Goal: Contribute content: Contribute content

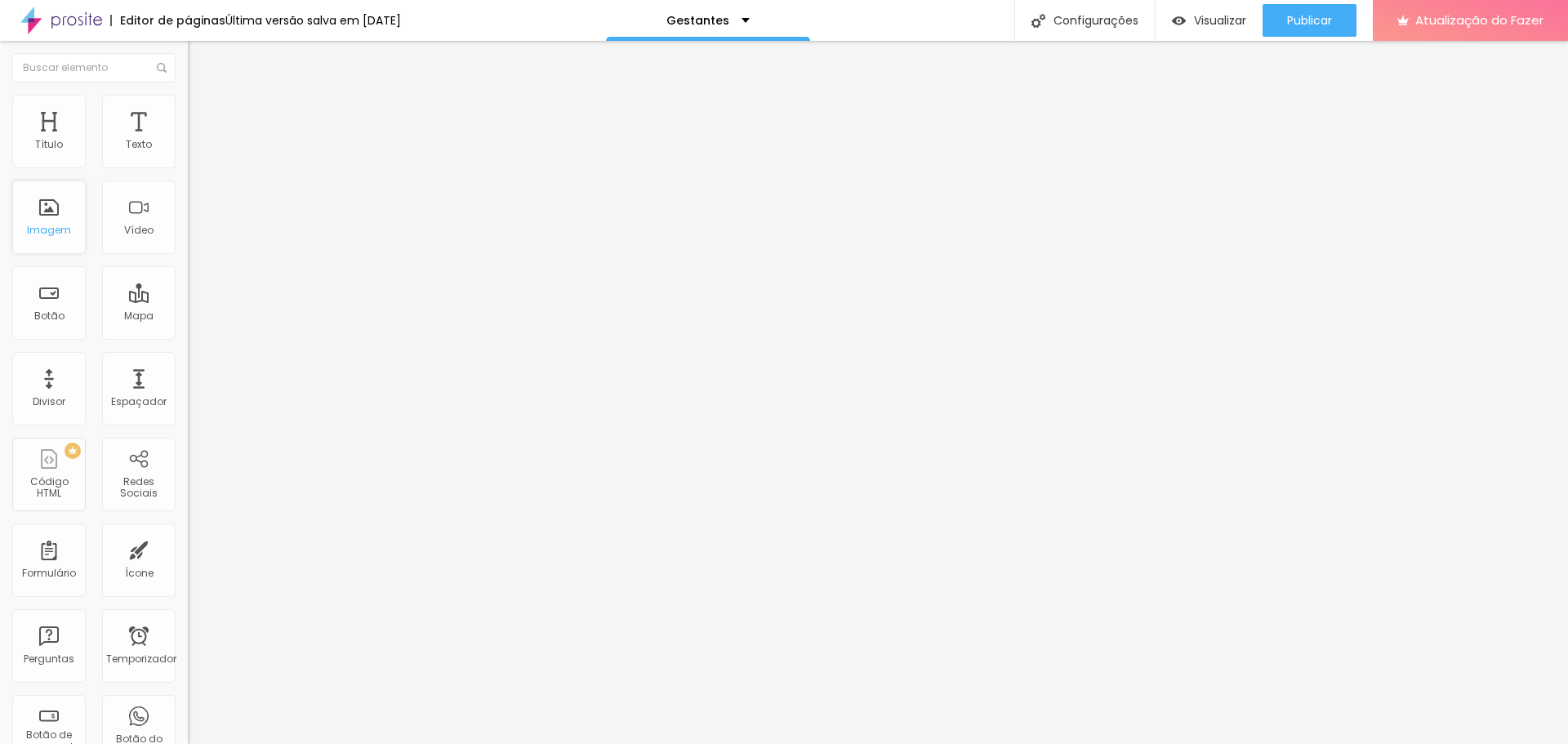
click at [48, 221] on div "Imagem" at bounding box center [49, 217] width 73 height 73
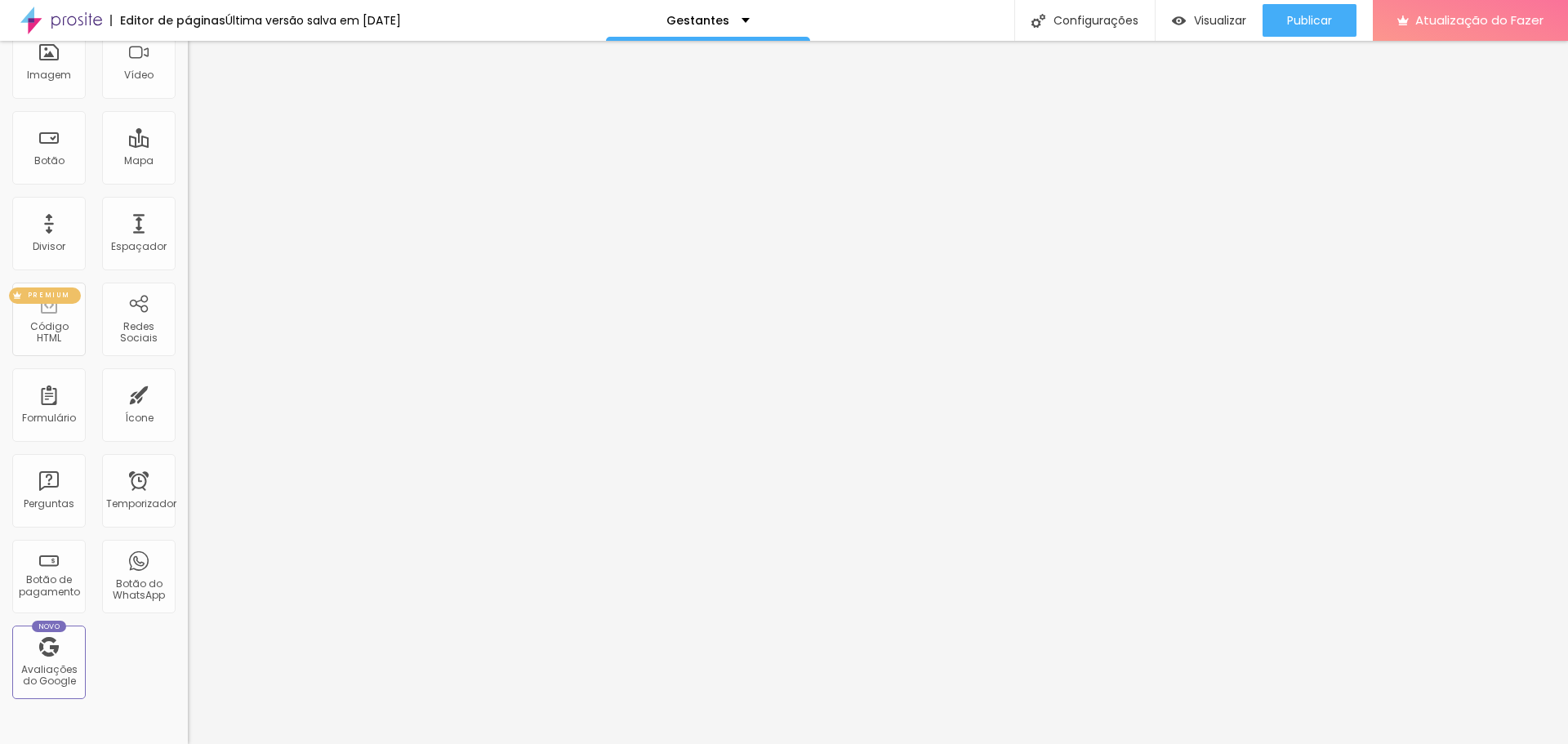
scroll to position [164, 0]
click at [58, 663] on font "Avaliações do Google" at bounding box center [48, 666] width 56 height 25
click at [129, 400] on div "Ícone" at bounding box center [139, 397] width 73 height 73
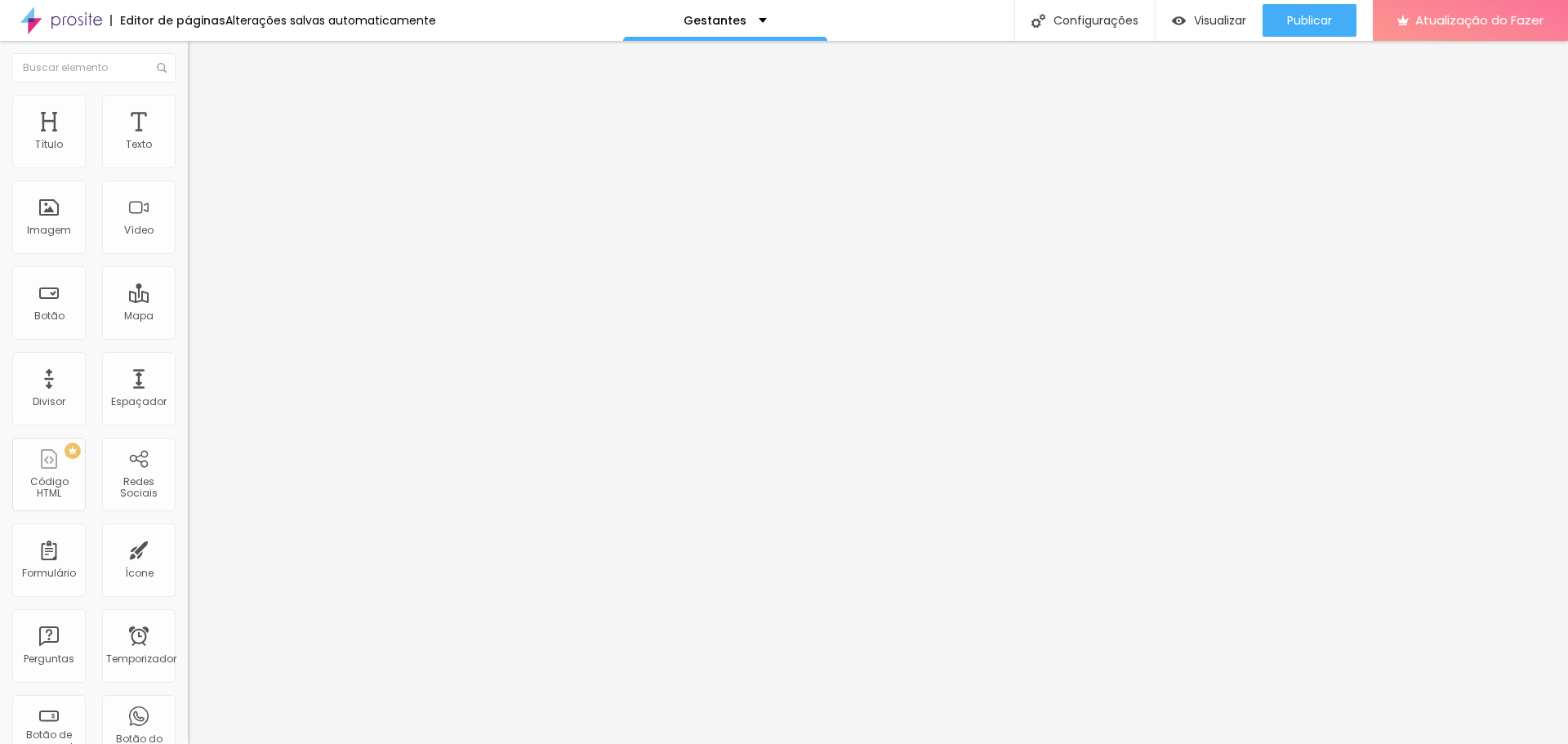
click at [188, 139] on div "Adicionar imagem" at bounding box center [281, 134] width 188 height 12
click at [198, 140] on font "Adicionar imagem" at bounding box center [245, 134] width 95 height 14
click at [188, 102] on img at bounding box center [195, 102] width 15 height 15
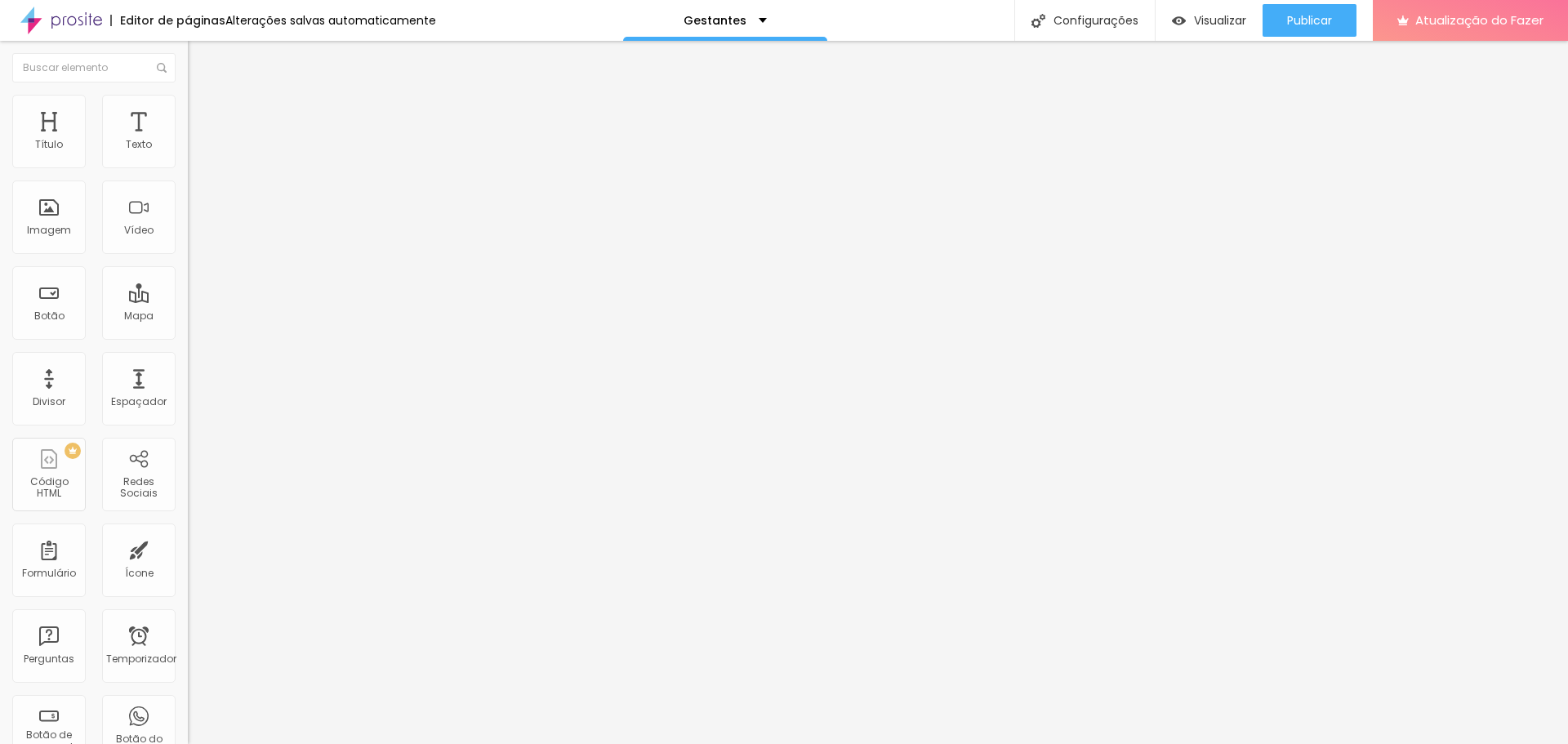
click at [188, 111] on img at bounding box center [195, 119] width 15 height 15
click at [200, 54] on img "button" at bounding box center [207, 60] width 13 height 13
click at [50, 11] on img at bounding box center [61, 20] width 82 height 41
click at [756, 17] on div "Sobre" at bounding box center [708, 20] width 204 height 41
click at [675, 56] on link "Gestantes" at bounding box center [641, 50] width 66 height 18
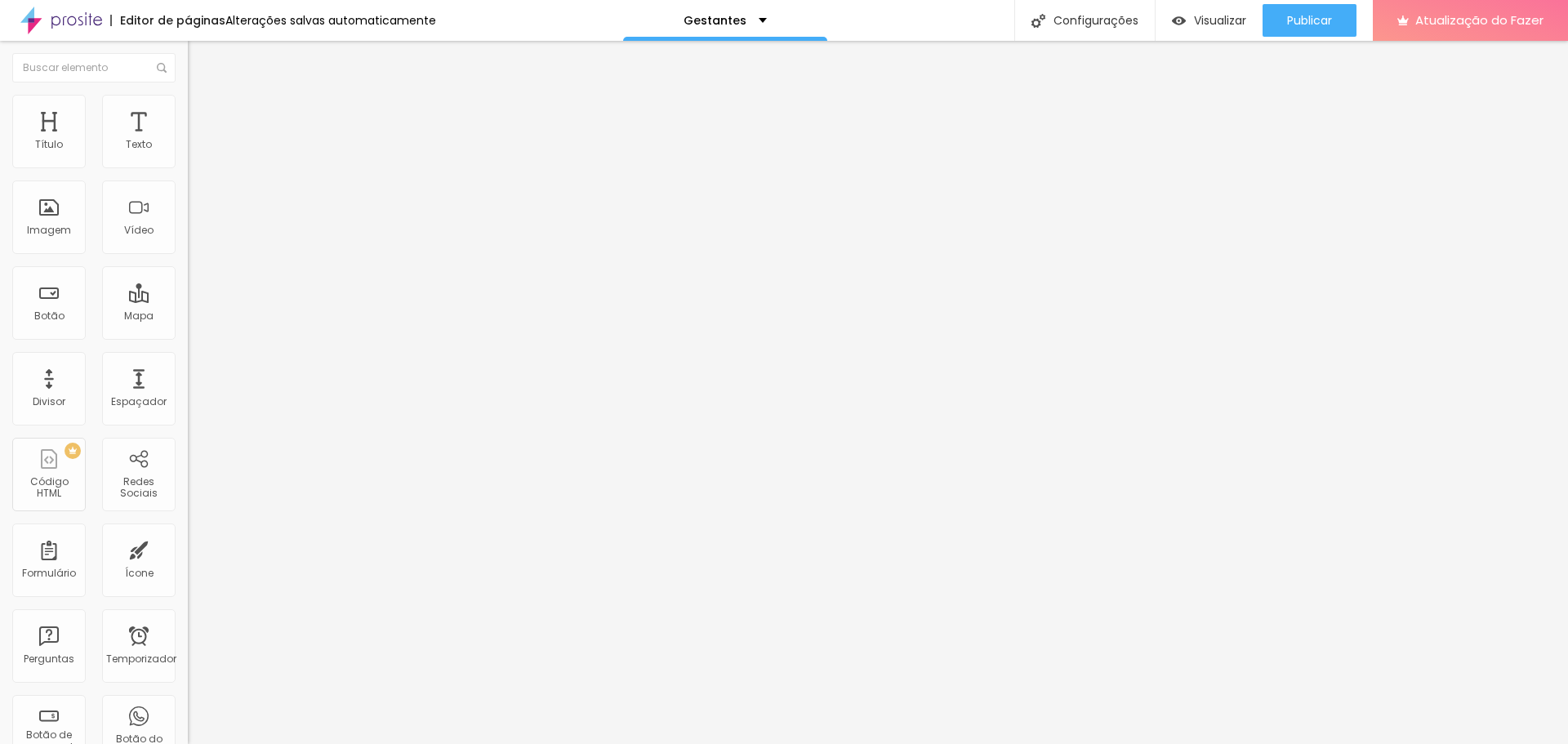
click at [198, 150] on font "Adicionar imagem" at bounding box center [245, 143] width 95 height 14
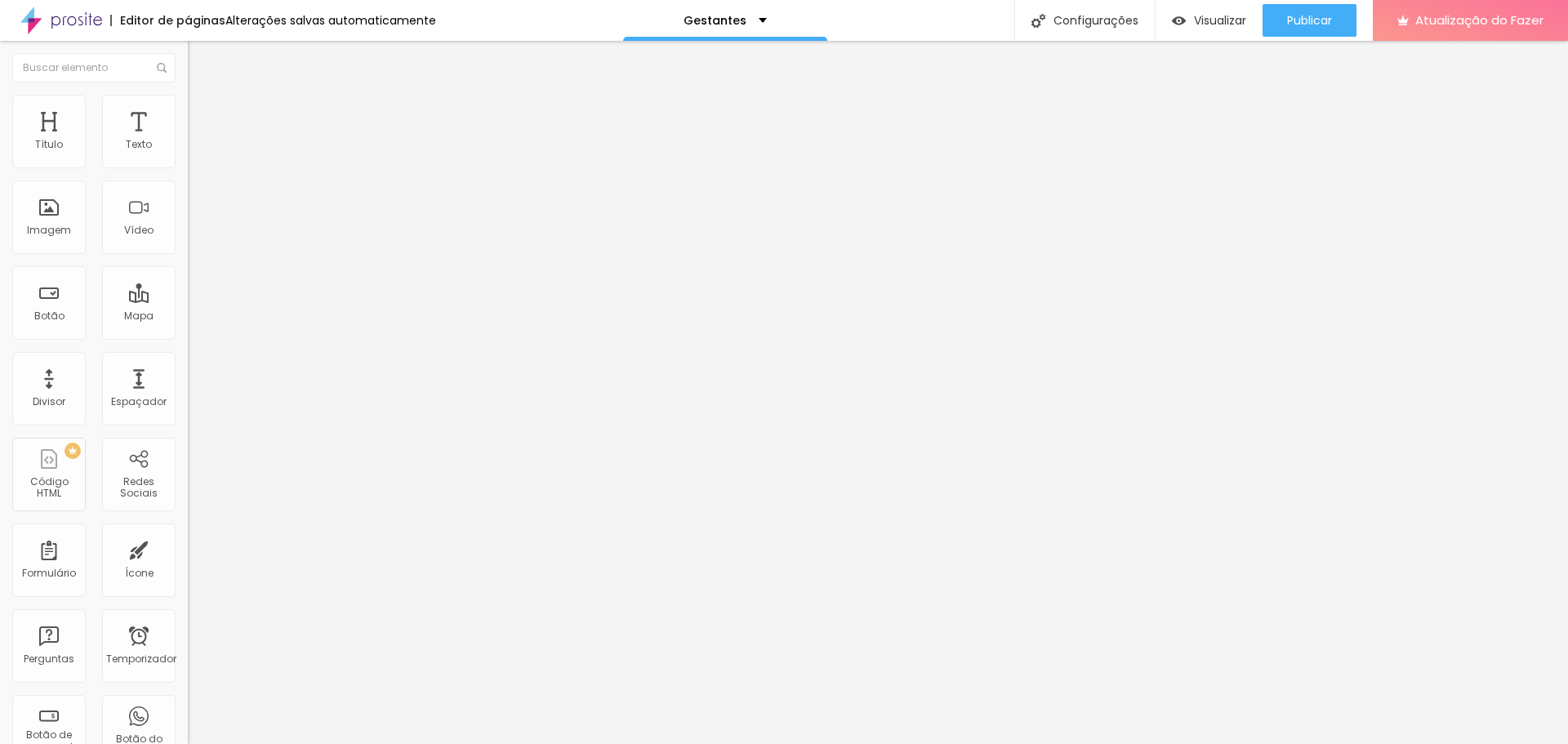
click at [198, 218] on font "Adicionar imagem" at bounding box center [245, 210] width 95 height 14
click at [188, 273] on div at bounding box center [281, 273] width 188 height 0
click at [188, 294] on font "Em baixo" at bounding box center [210, 286] width 46 height 14
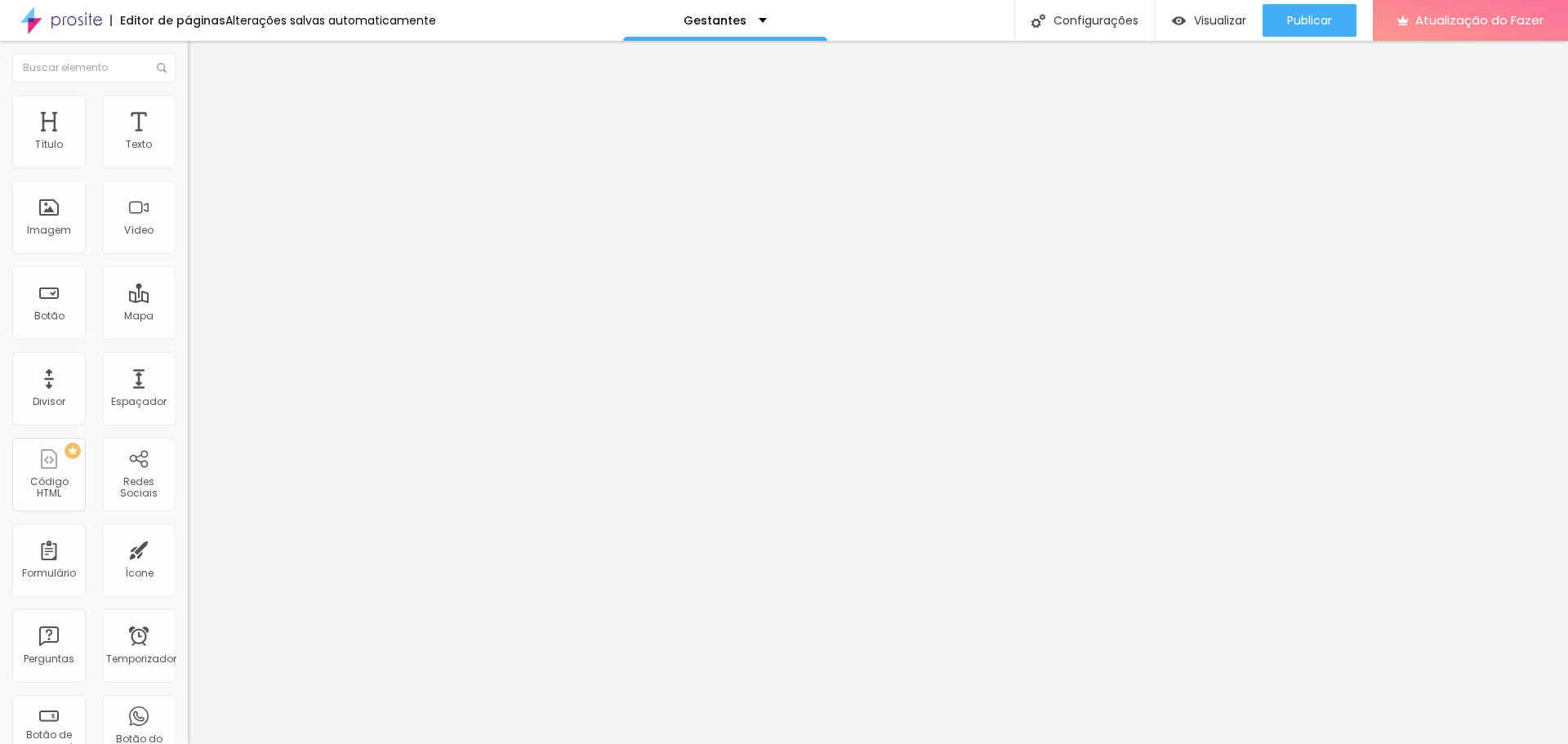
click at [188, 294] on font "Em baixo" at bounding box center [210, 286] width 46 height 14
type input "51"
type input "49"
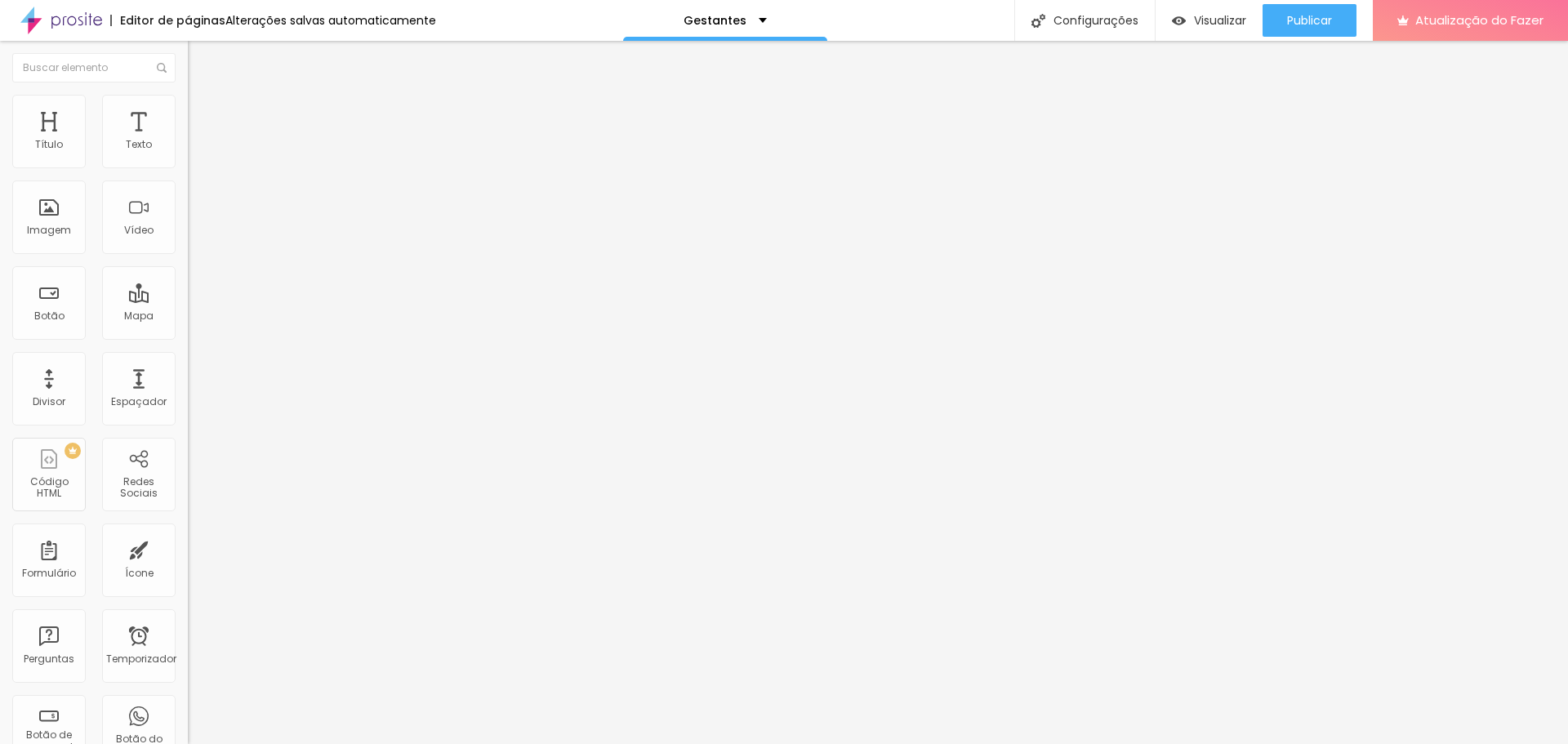
type input "48"
type input "47"
type input "46"
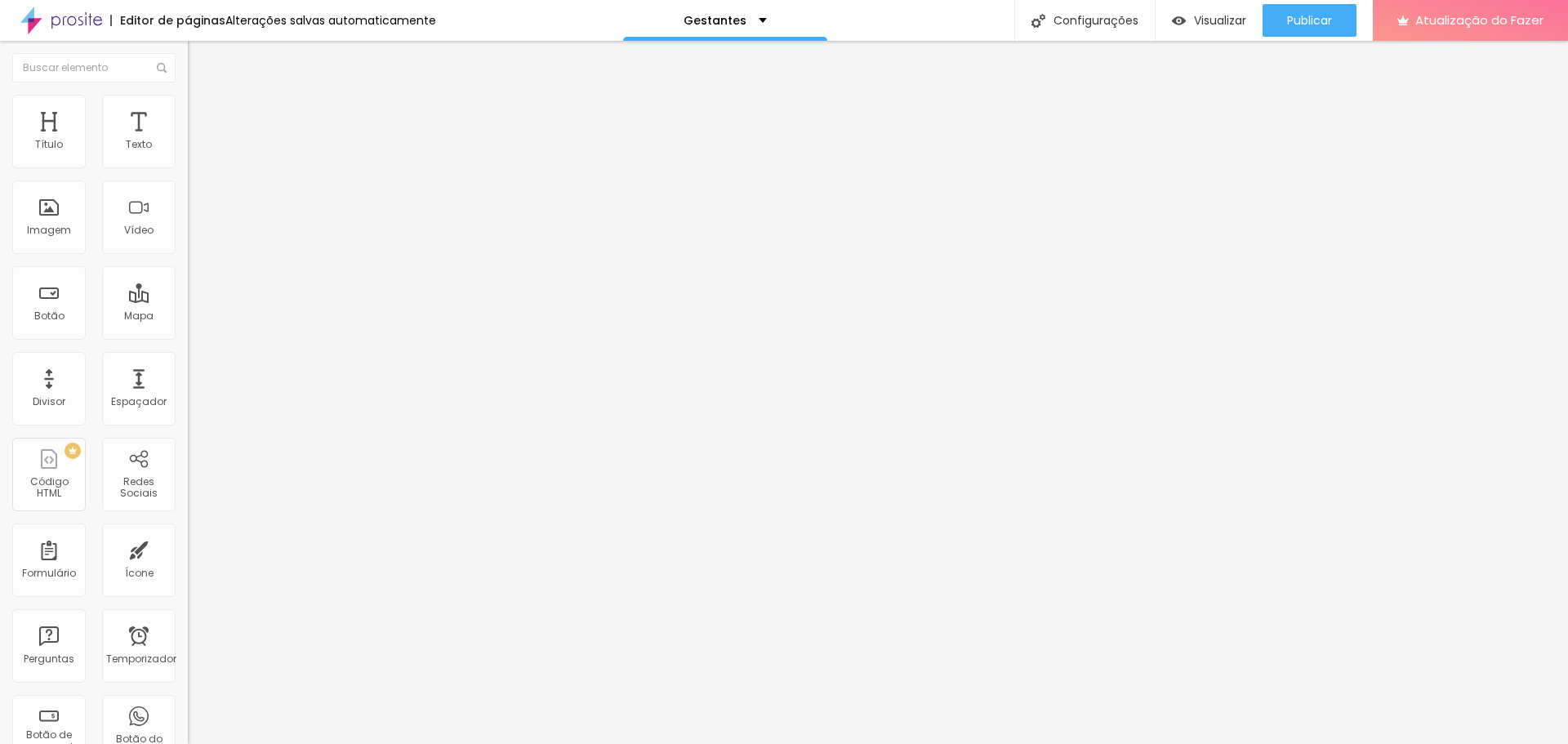
type input "46"
type input "44"
type input "42"
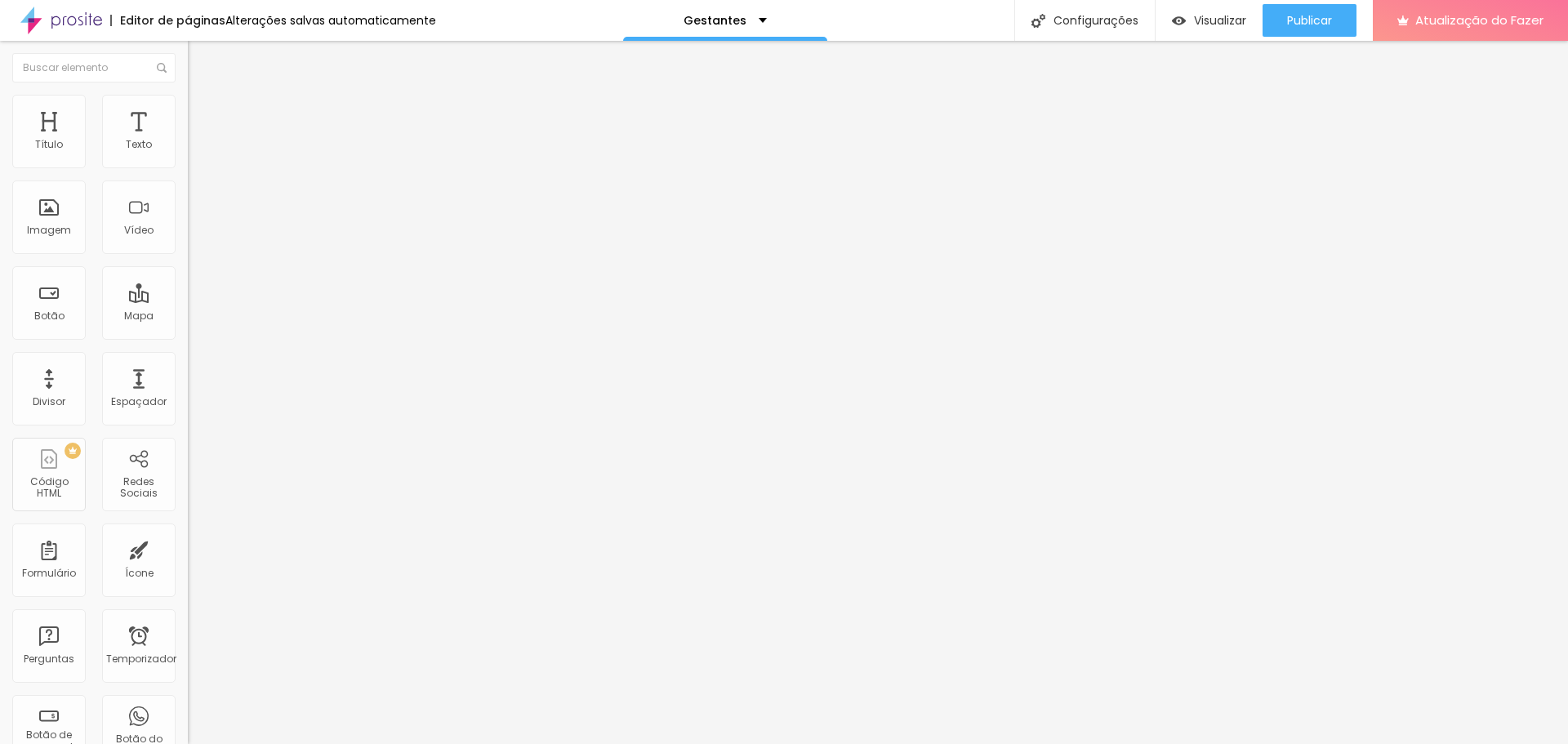
type input "41"
type input "40"
type input "39"
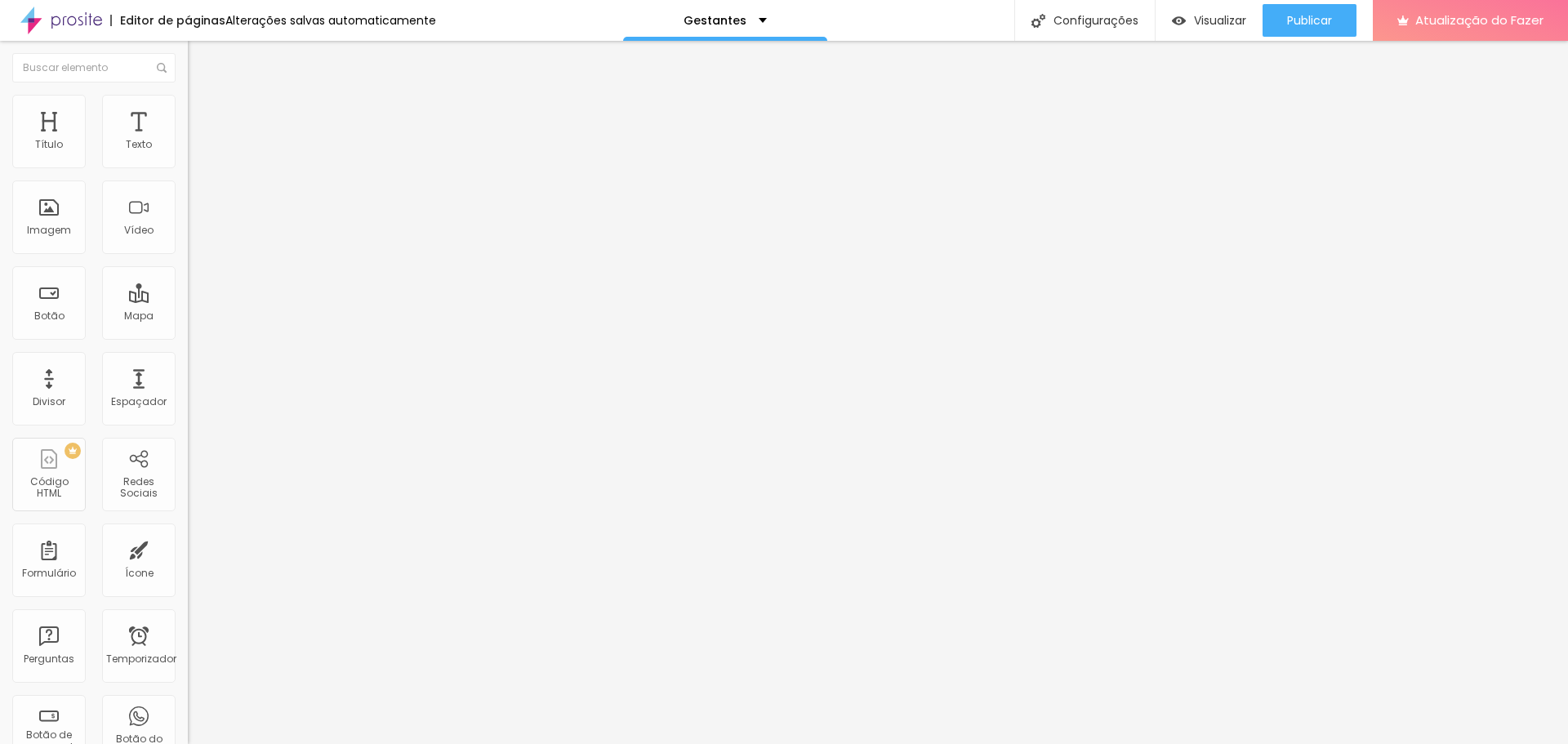
type input "39"
type input "38"
type input "37"
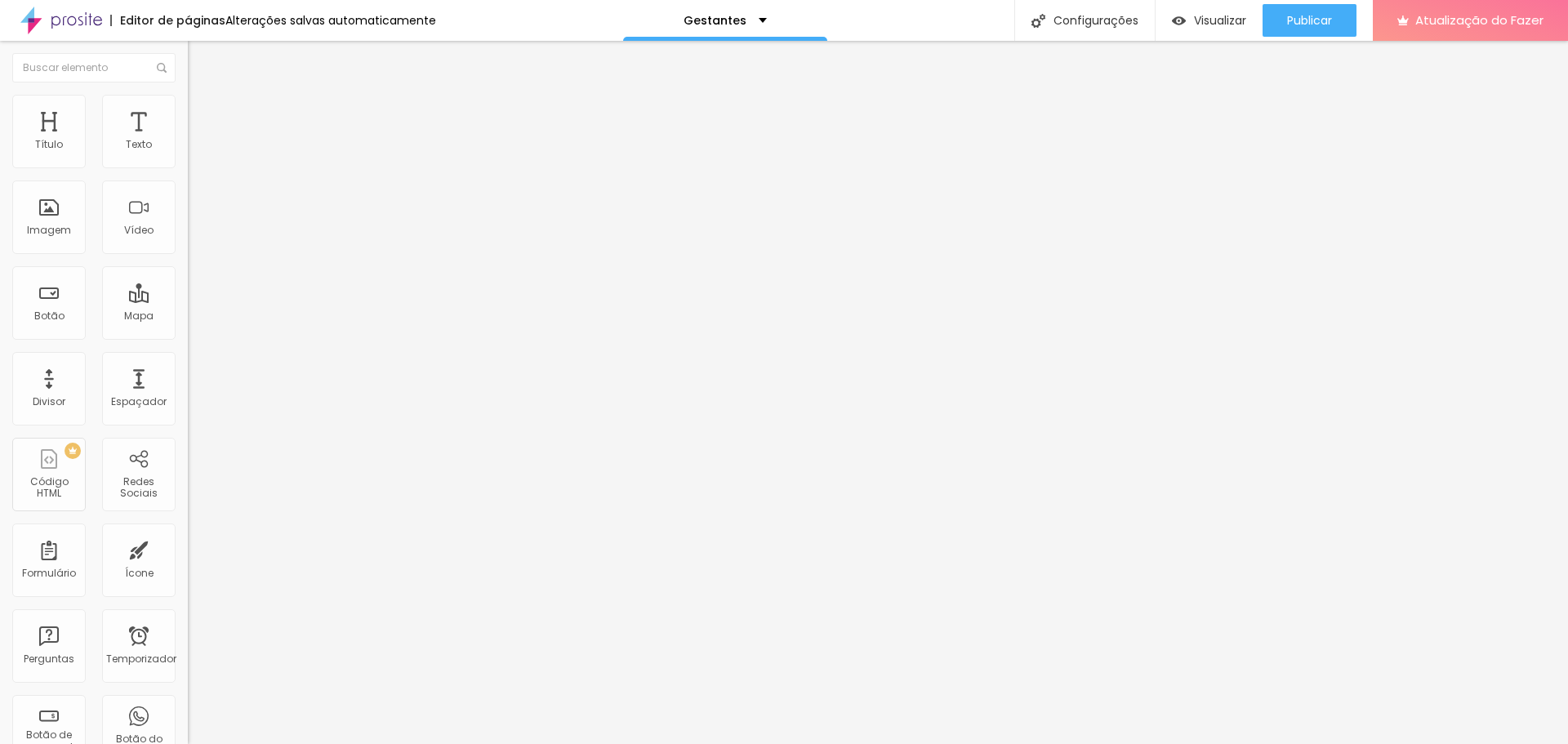
type input "33"
type input "32"
type input "31"
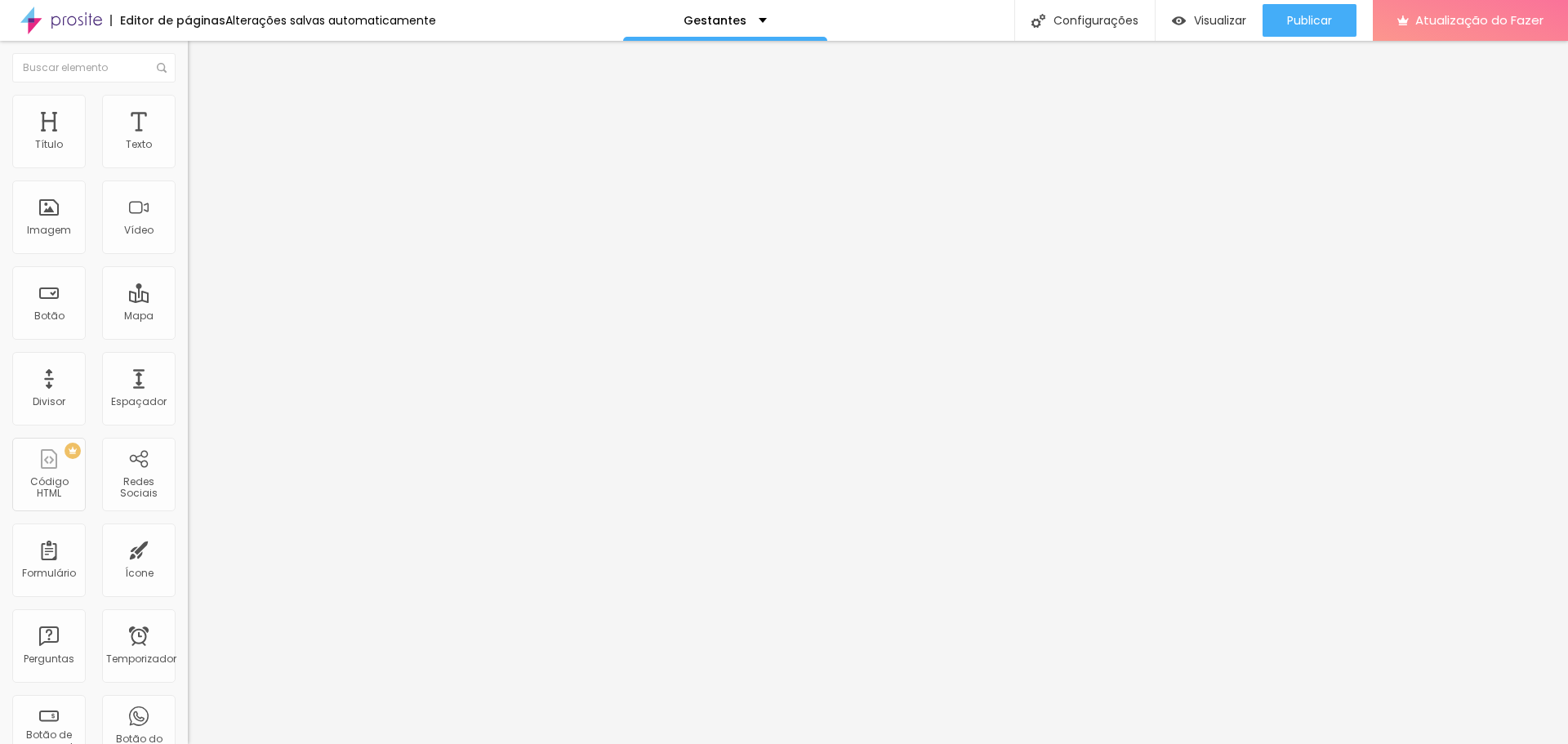
type input "31"
type input "30"
type input "29"
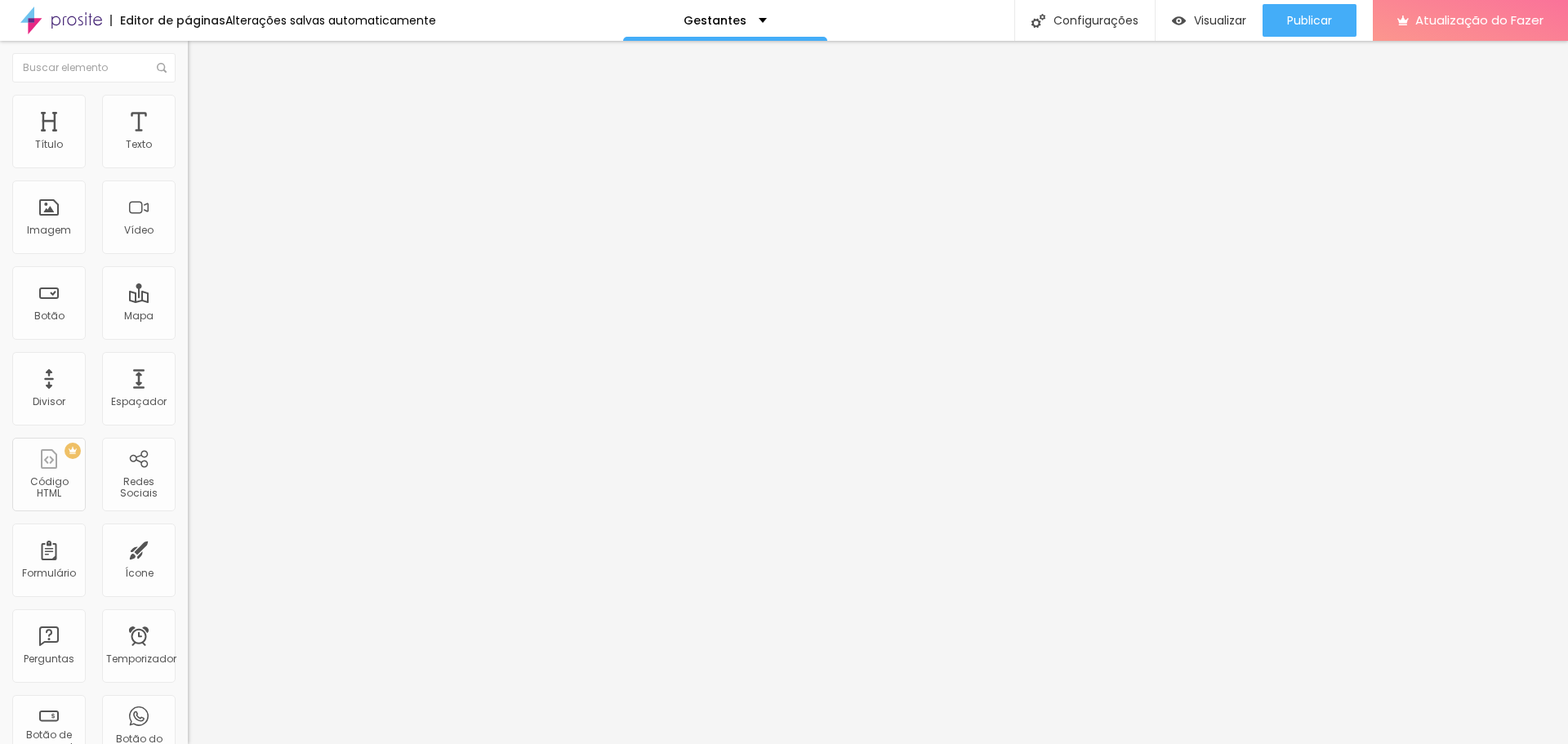
type input "28"
type input "27"
type input "26"
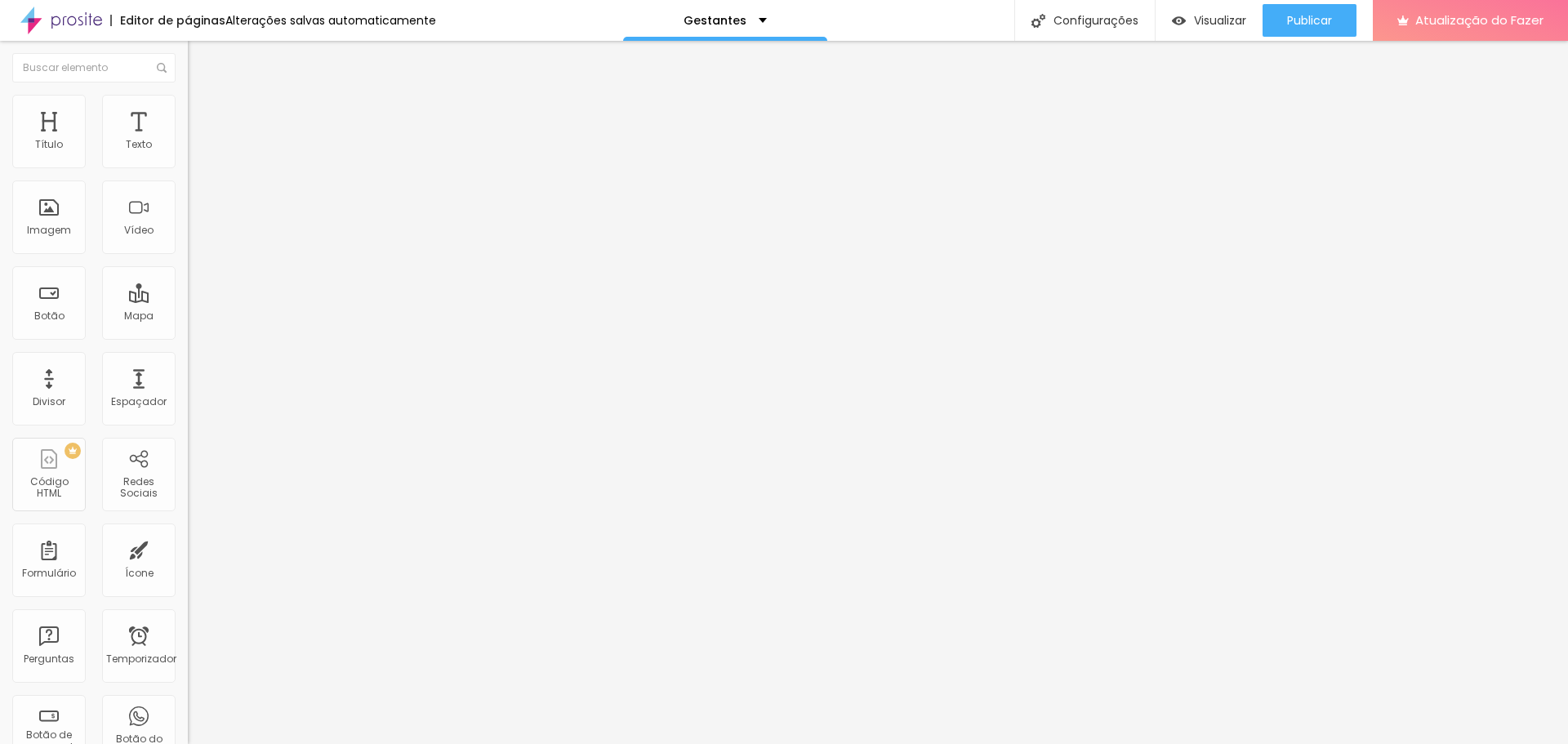
type input "26"
type input "25"
type input "24"
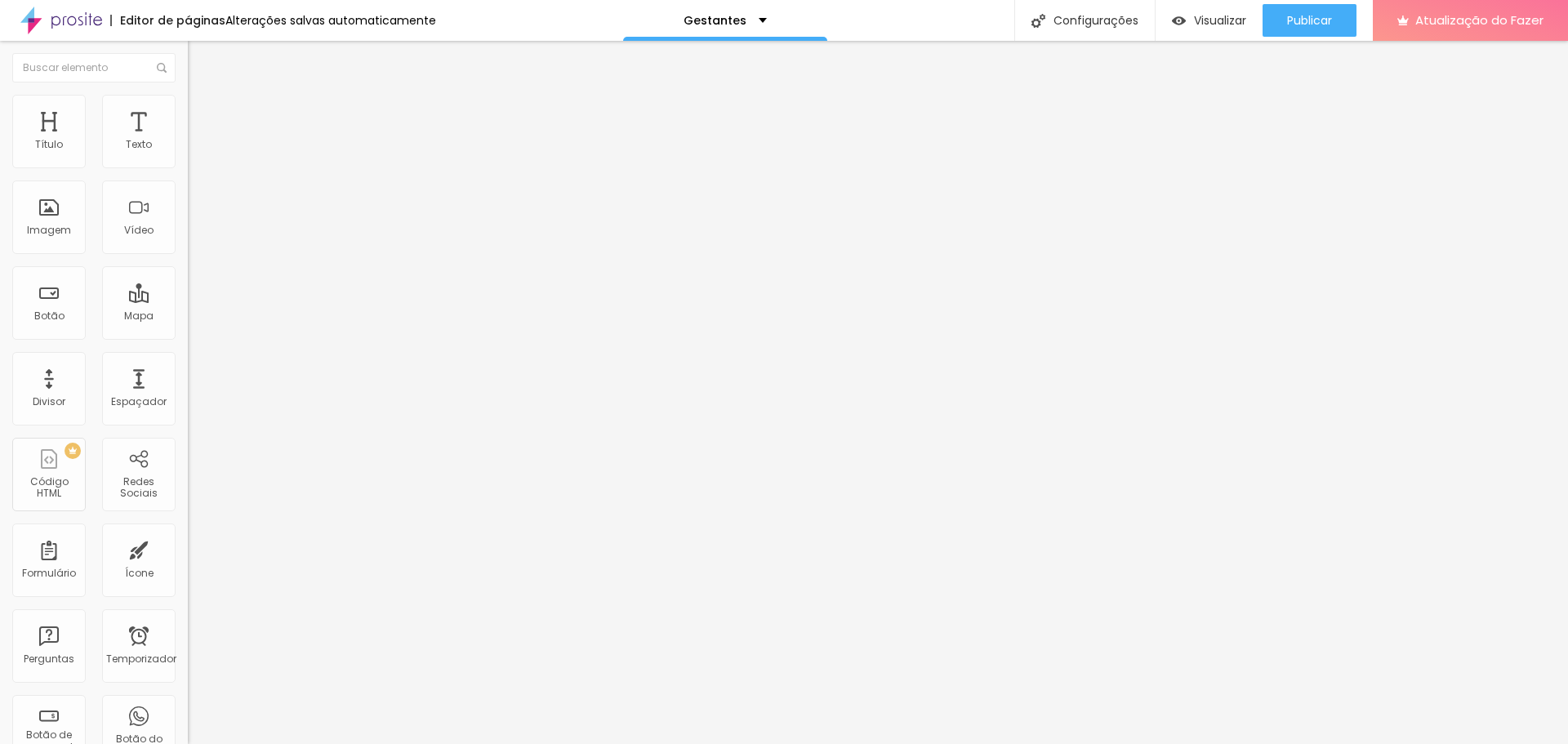
type input "23"
type input "22"
type input "21"
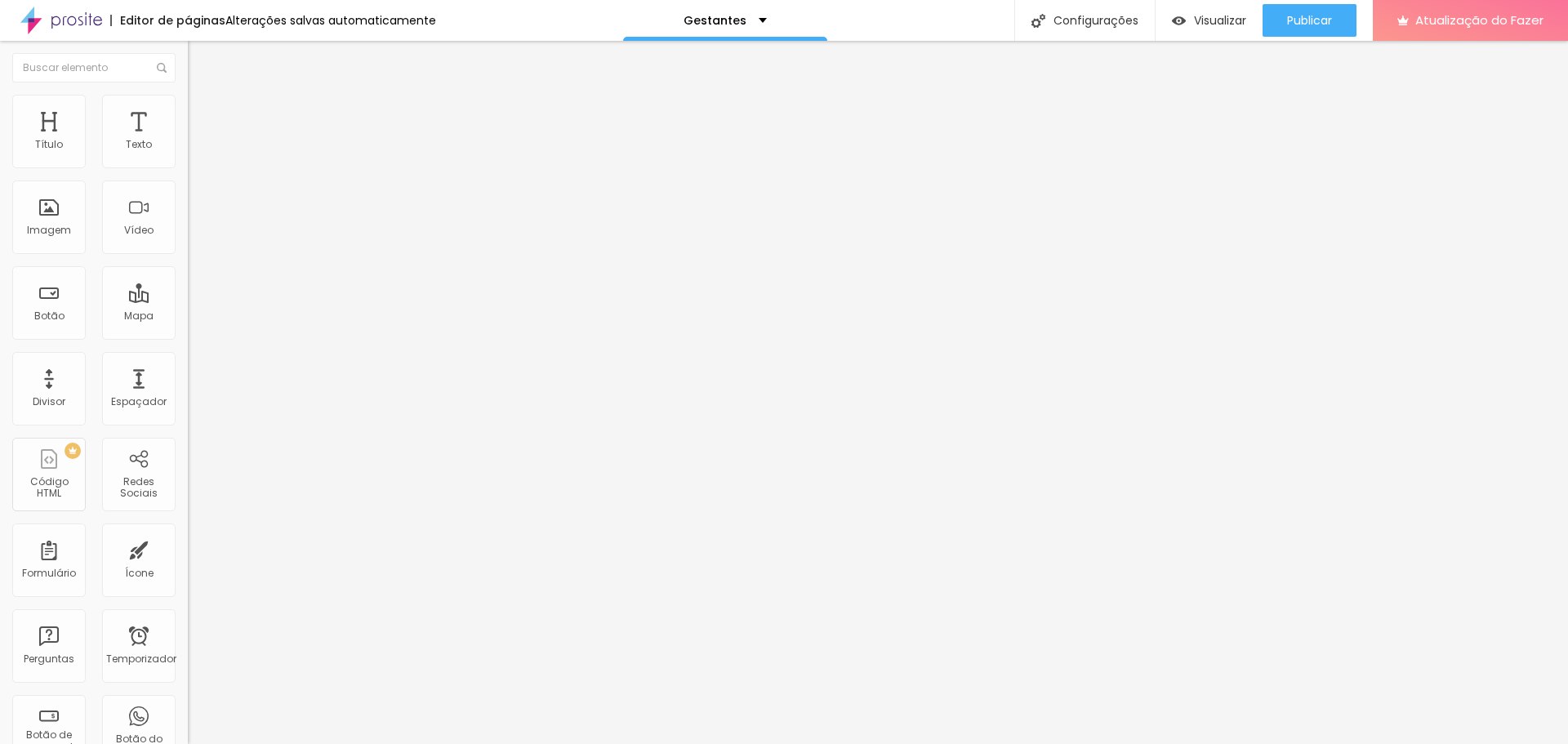
type input "21"
type input "20"
type input "19"
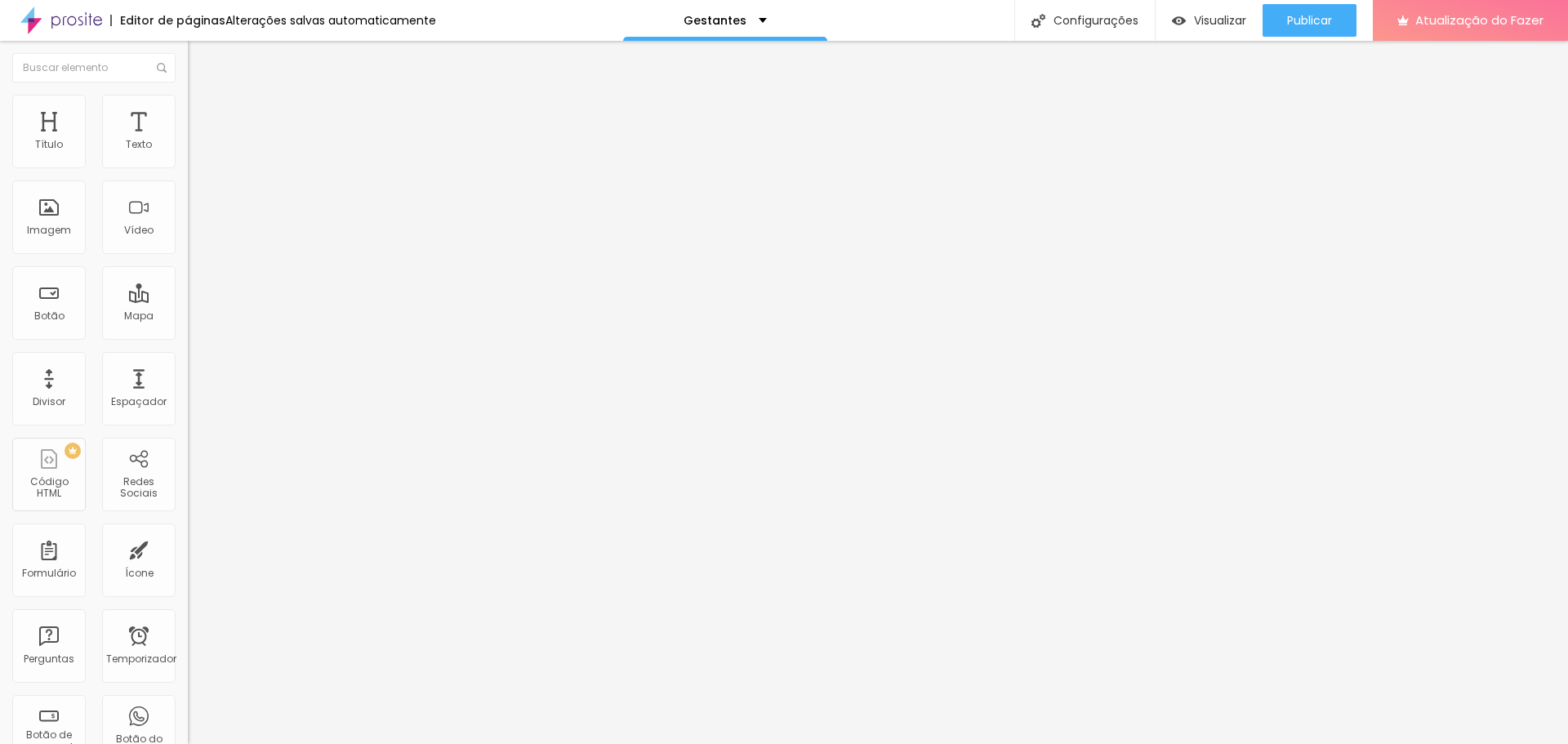
type input "18"
type input "17"
type input "16"
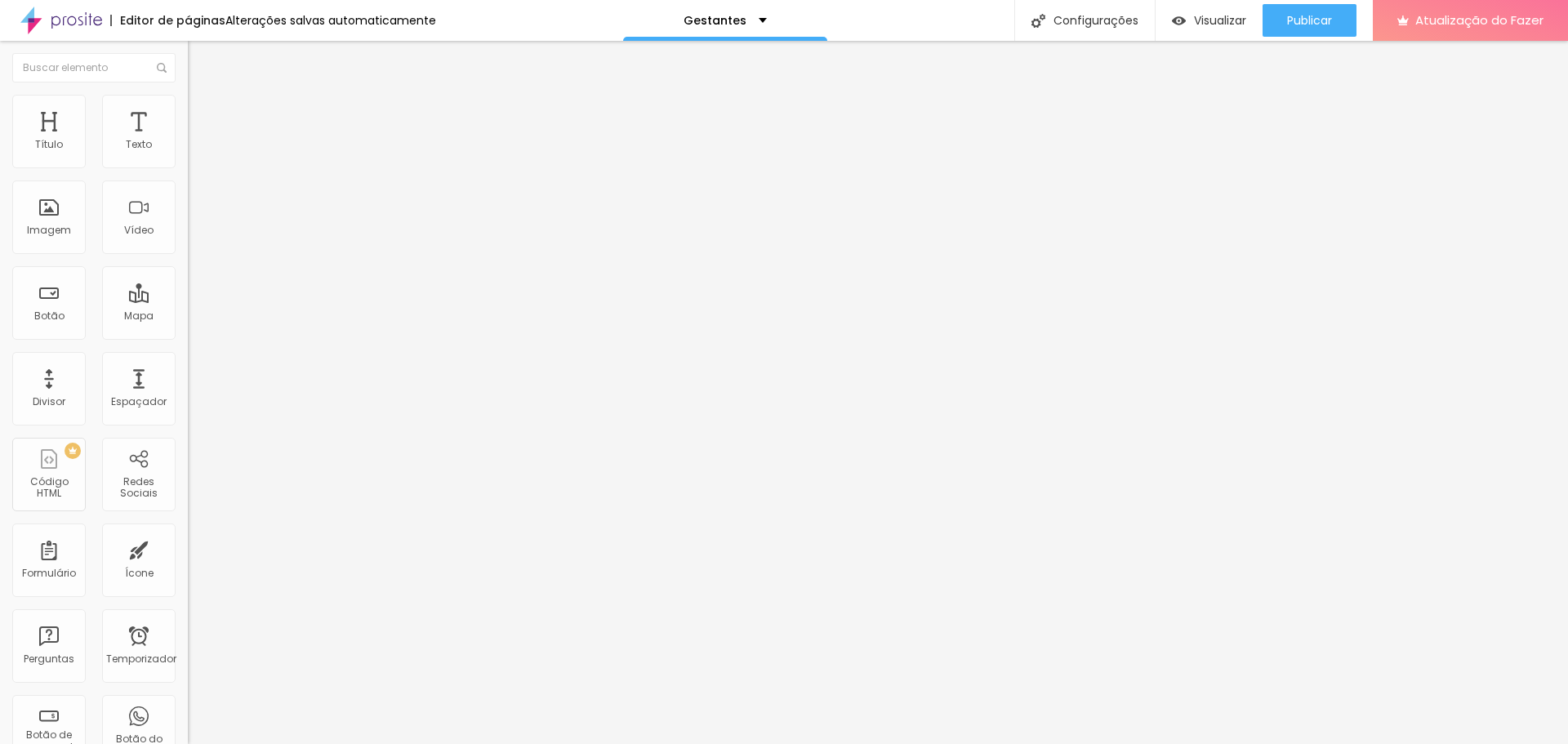
type input "16"
type input "15"
type input "14"
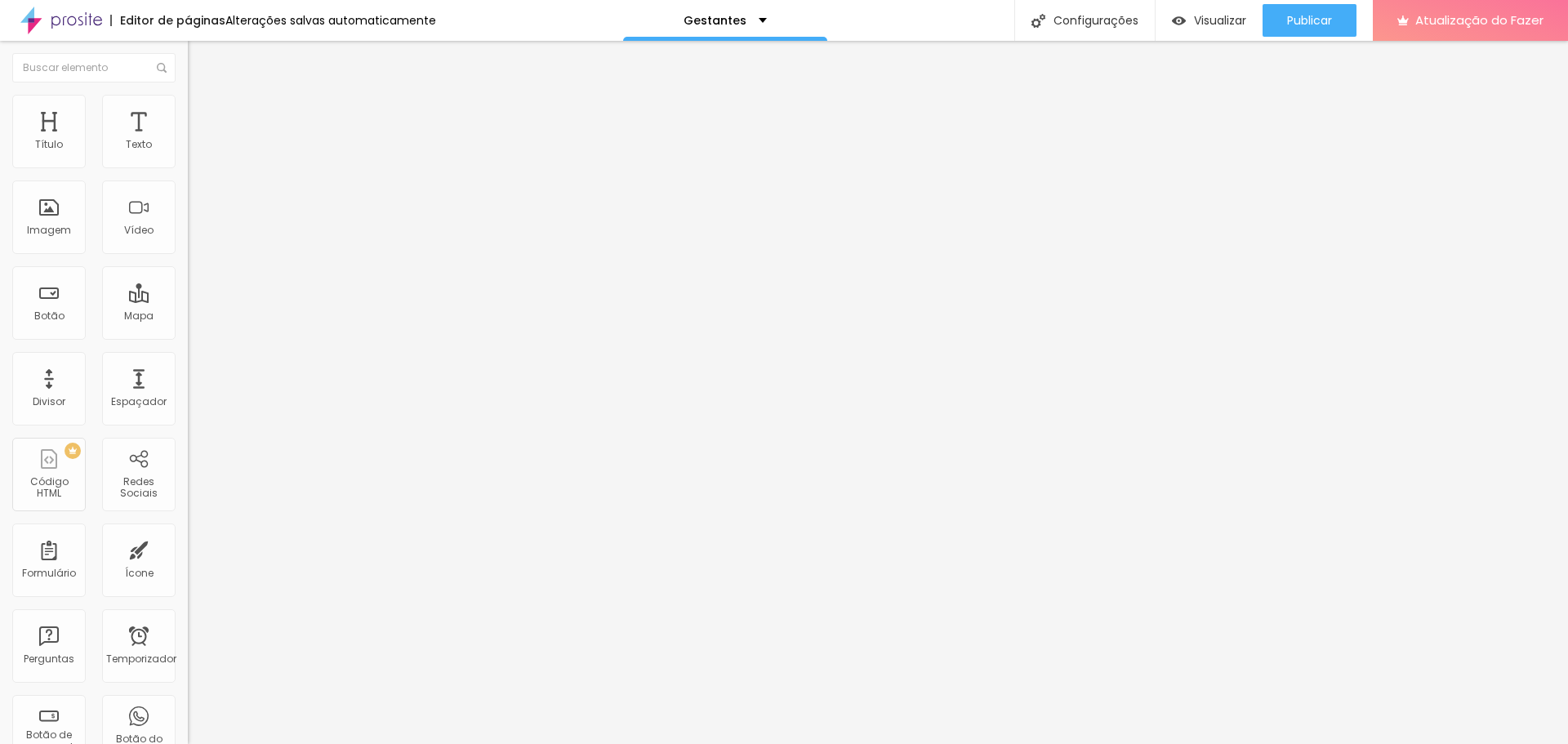
type input "13"
type input "12"
type input "11"
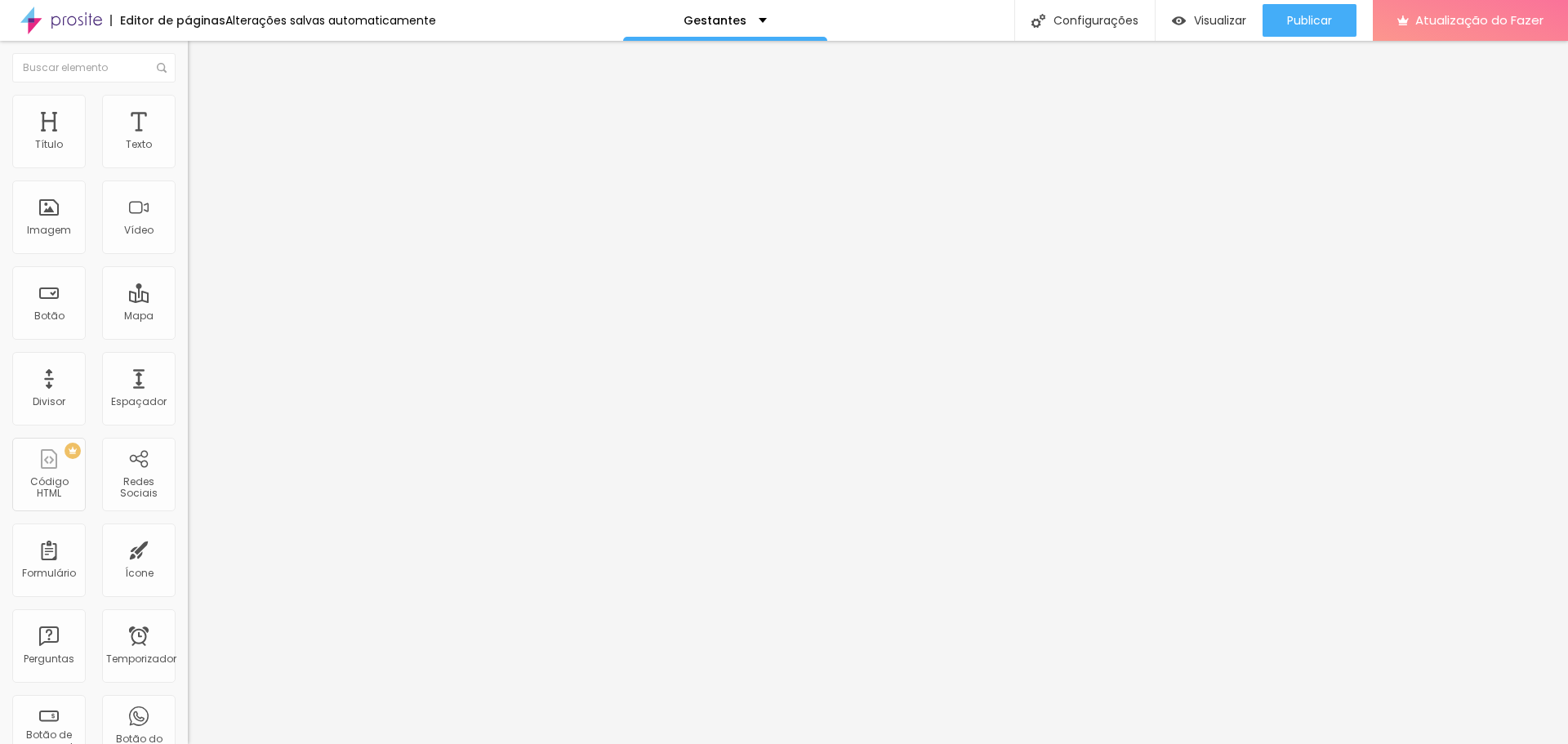
type input "11"
type input "10"
type input "9"
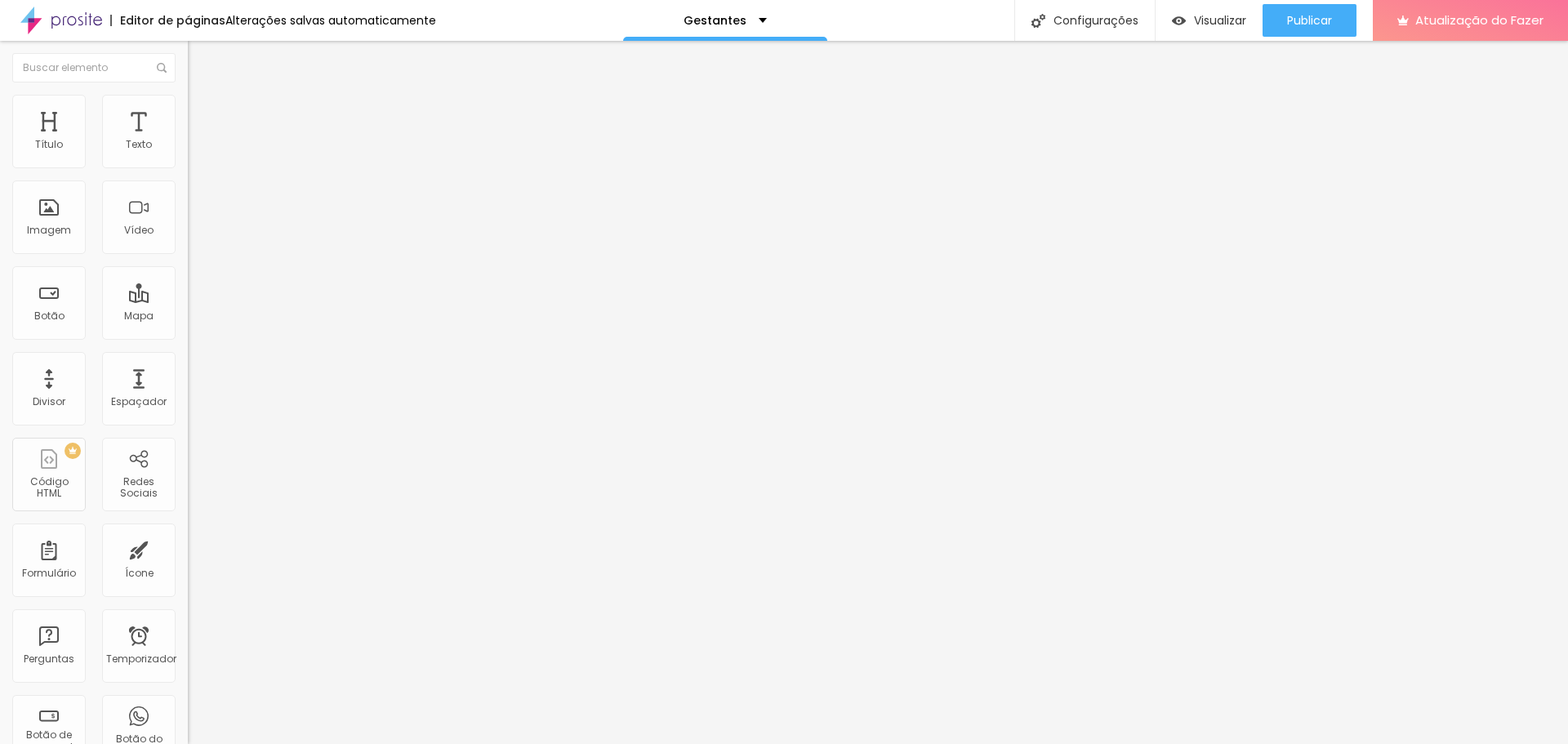
type input "8"
type input "11"
type input "13"
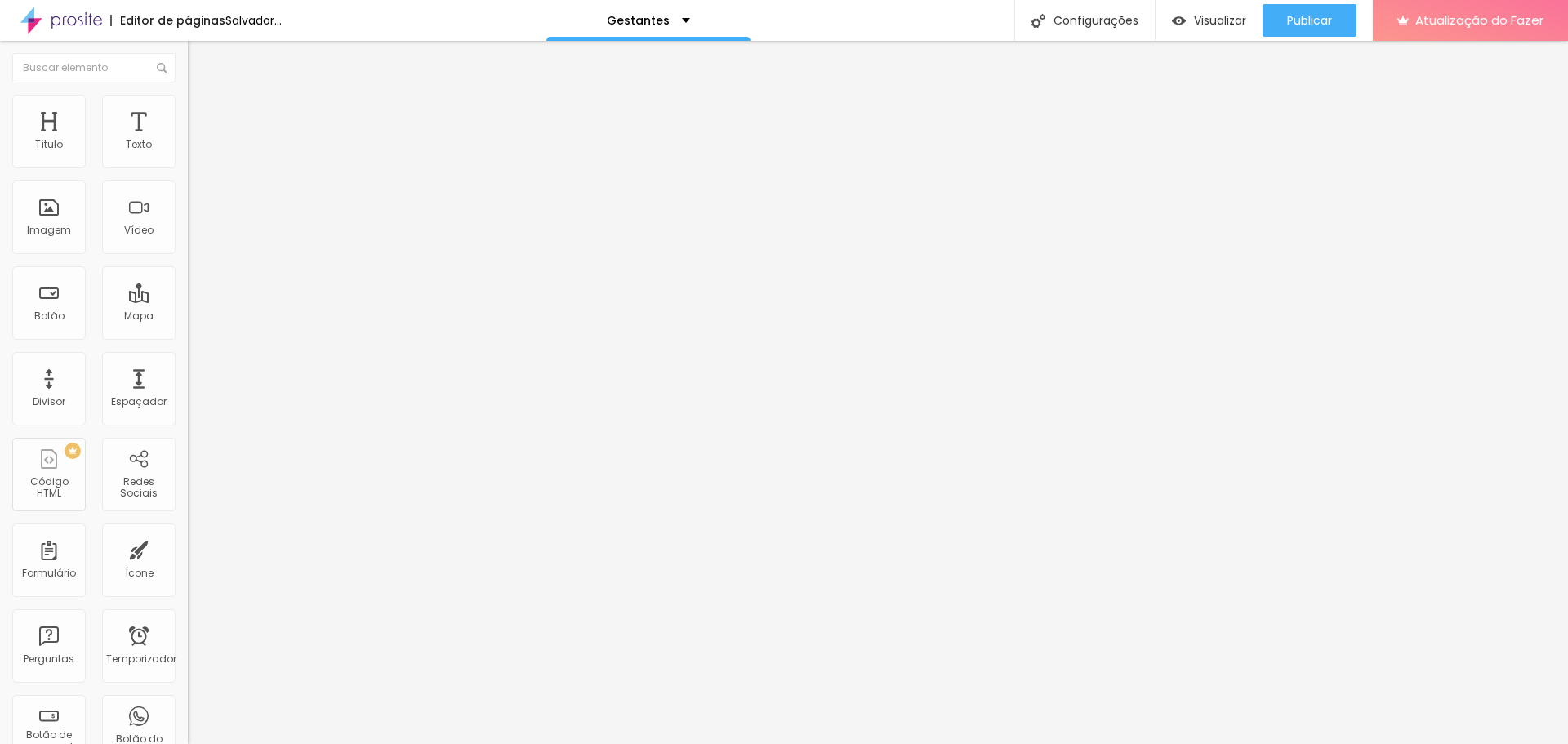
type input "13"
type input "19"
type input "20"
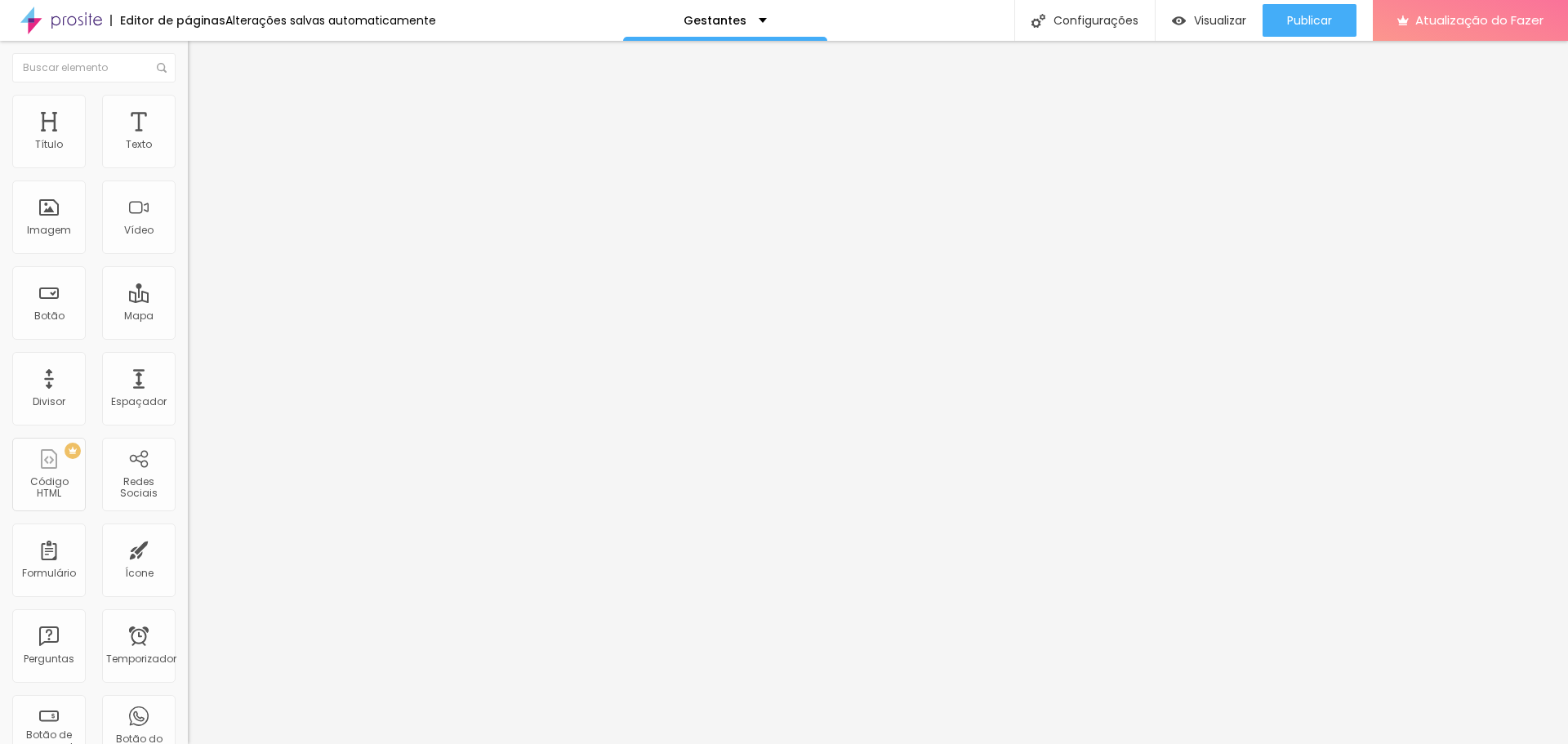
type input "25"
type input "27"
type input "29"
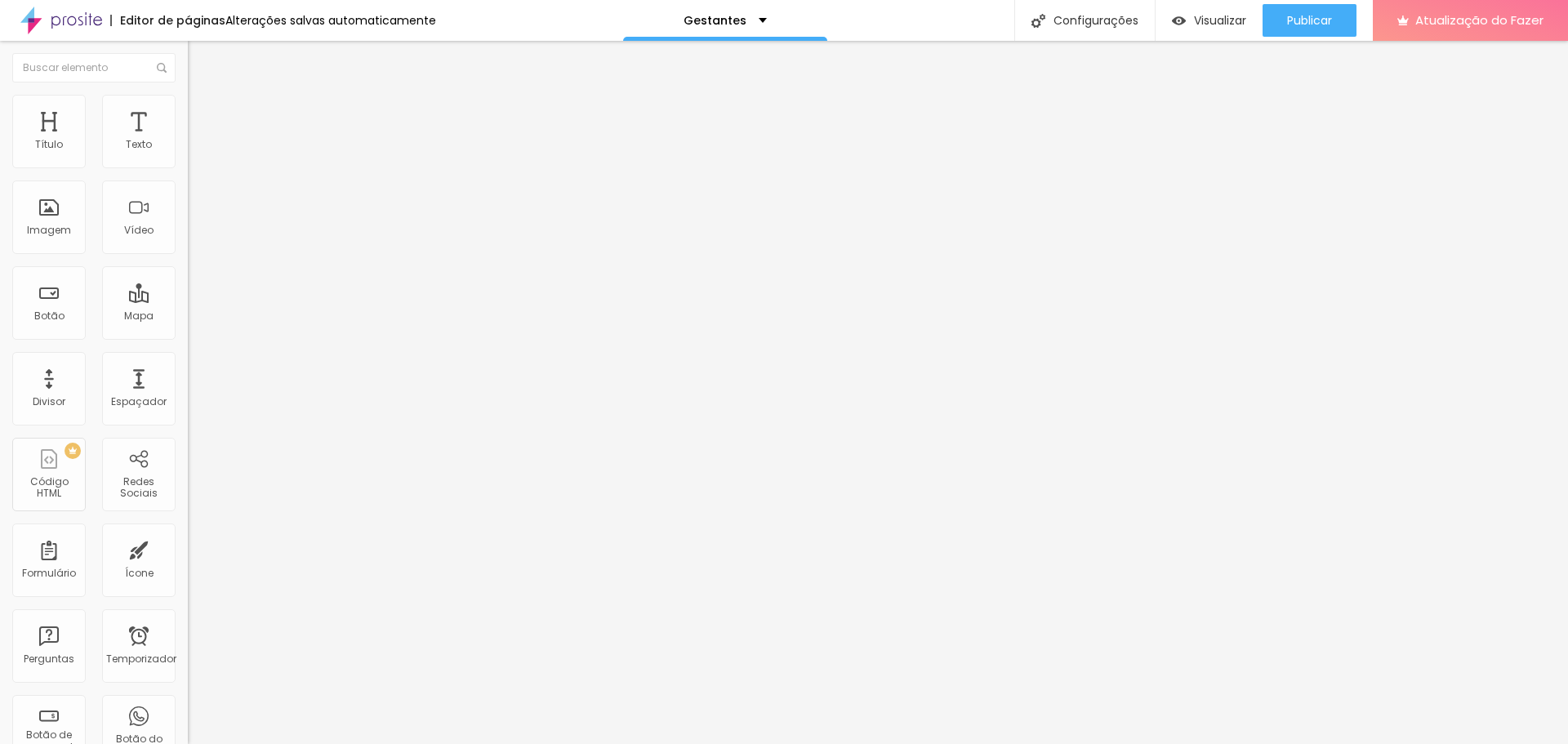
type input "29"
type input "33"
type input "36"
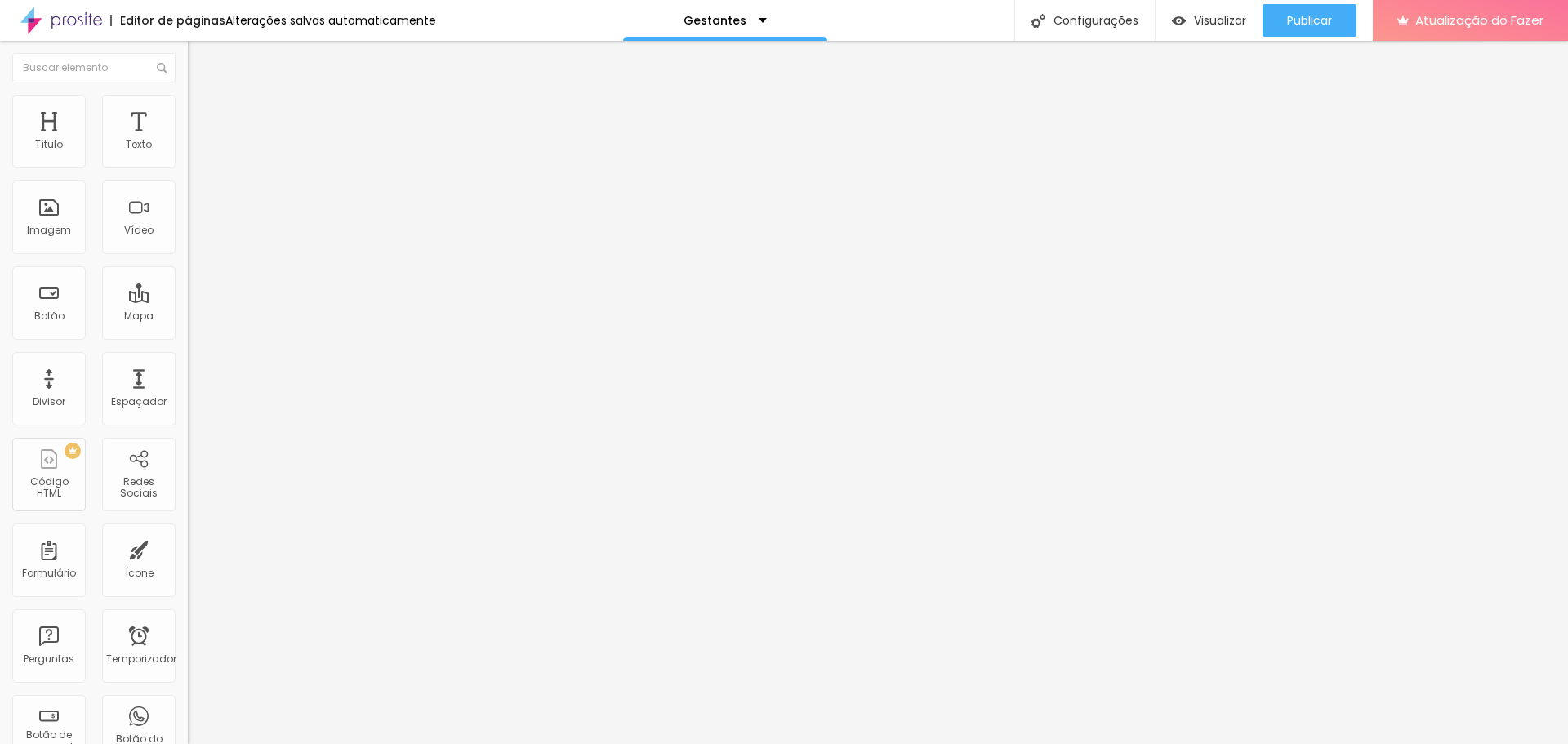
type input "39"
type input "52"
type input "60"
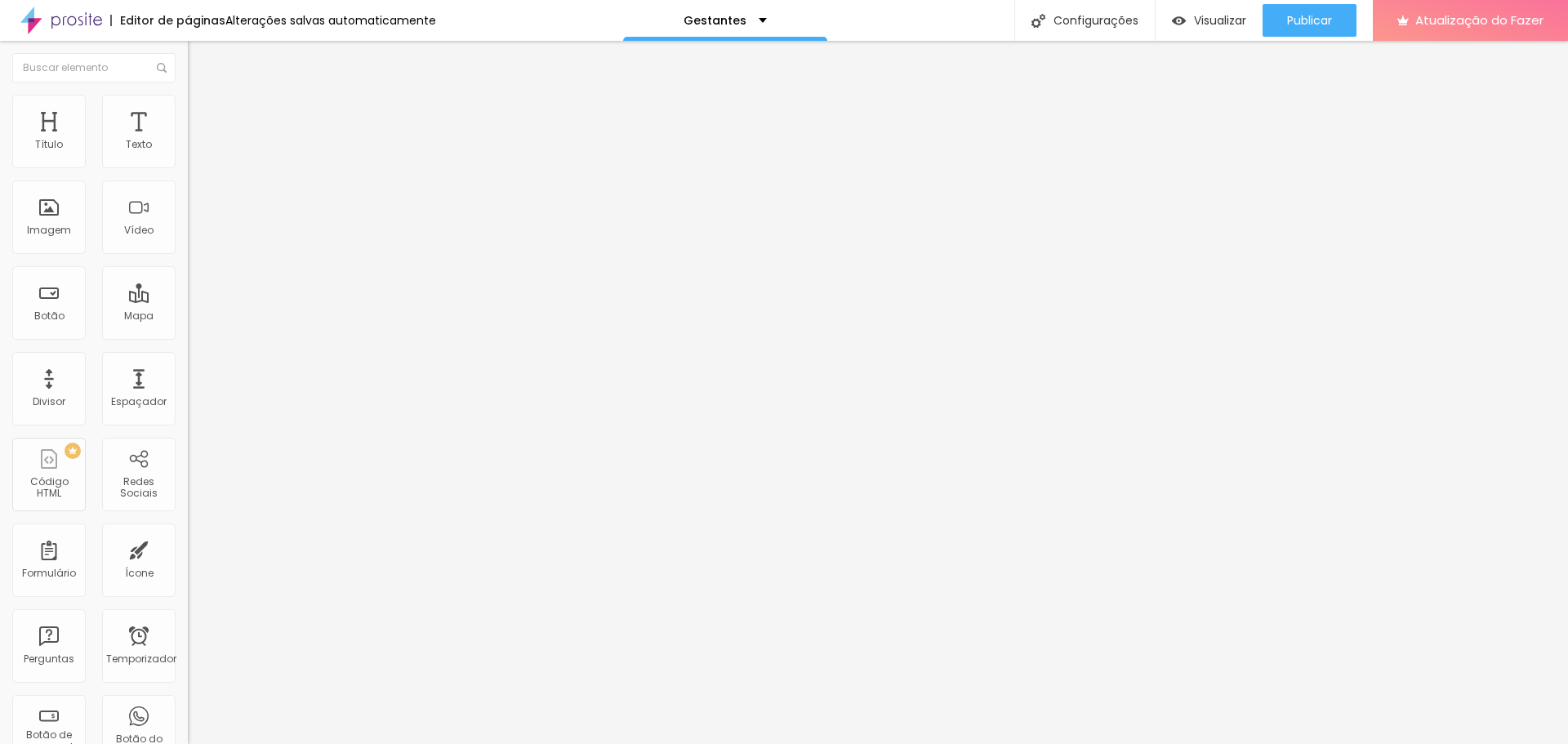
type input "60"
type input "61"
type input "65"
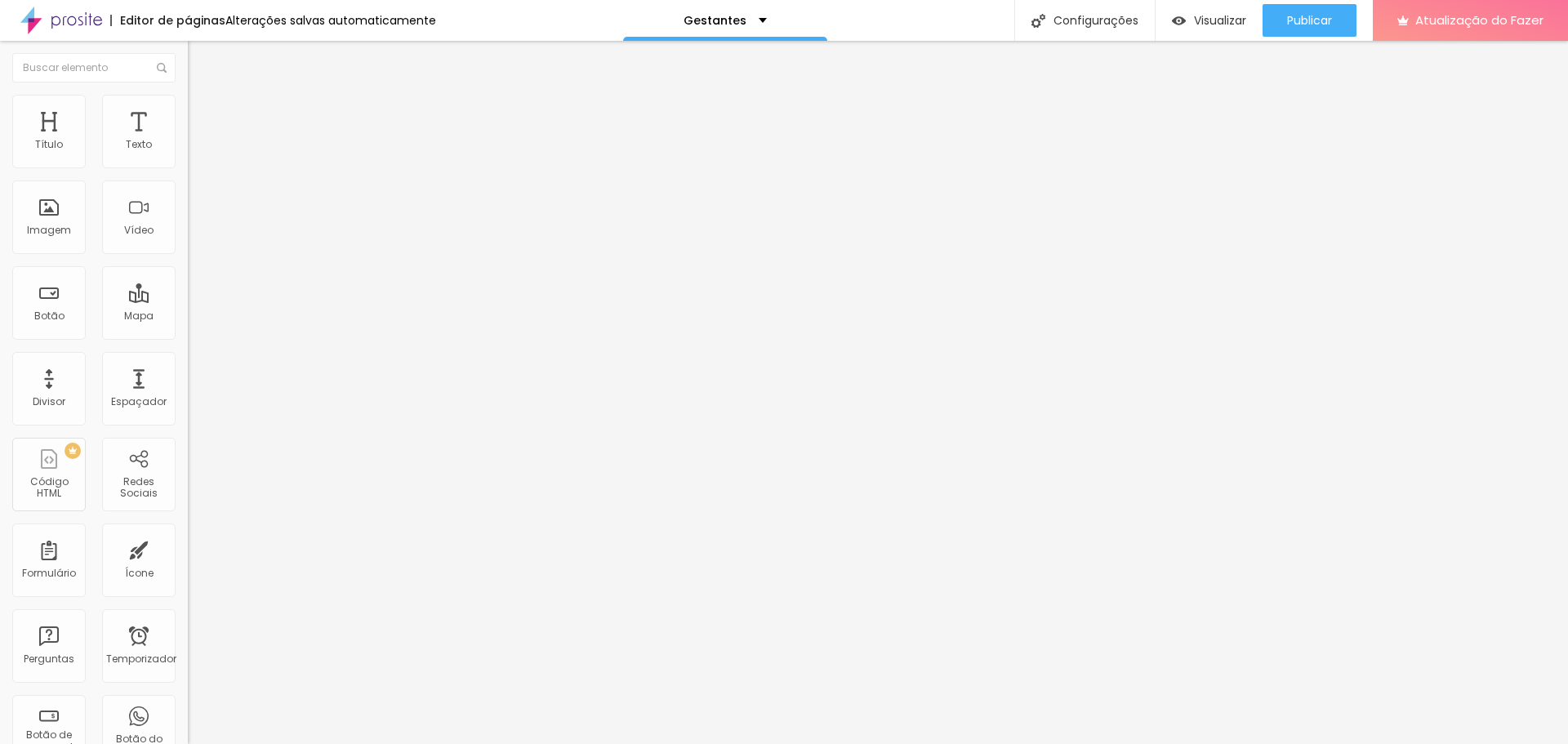
type input "66"
type input "67"
type input "68"
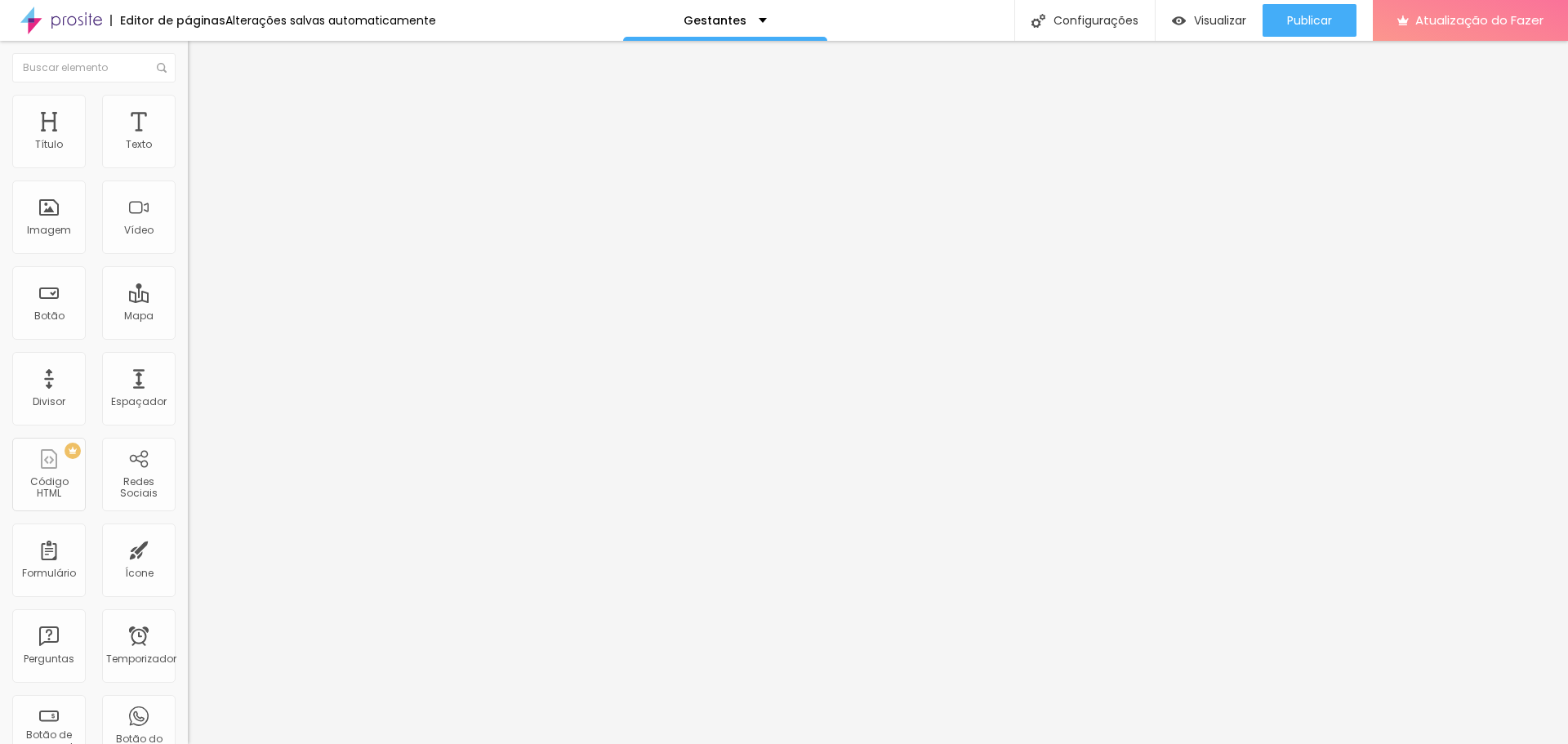
type input "68"
type input "69"
type input "70"
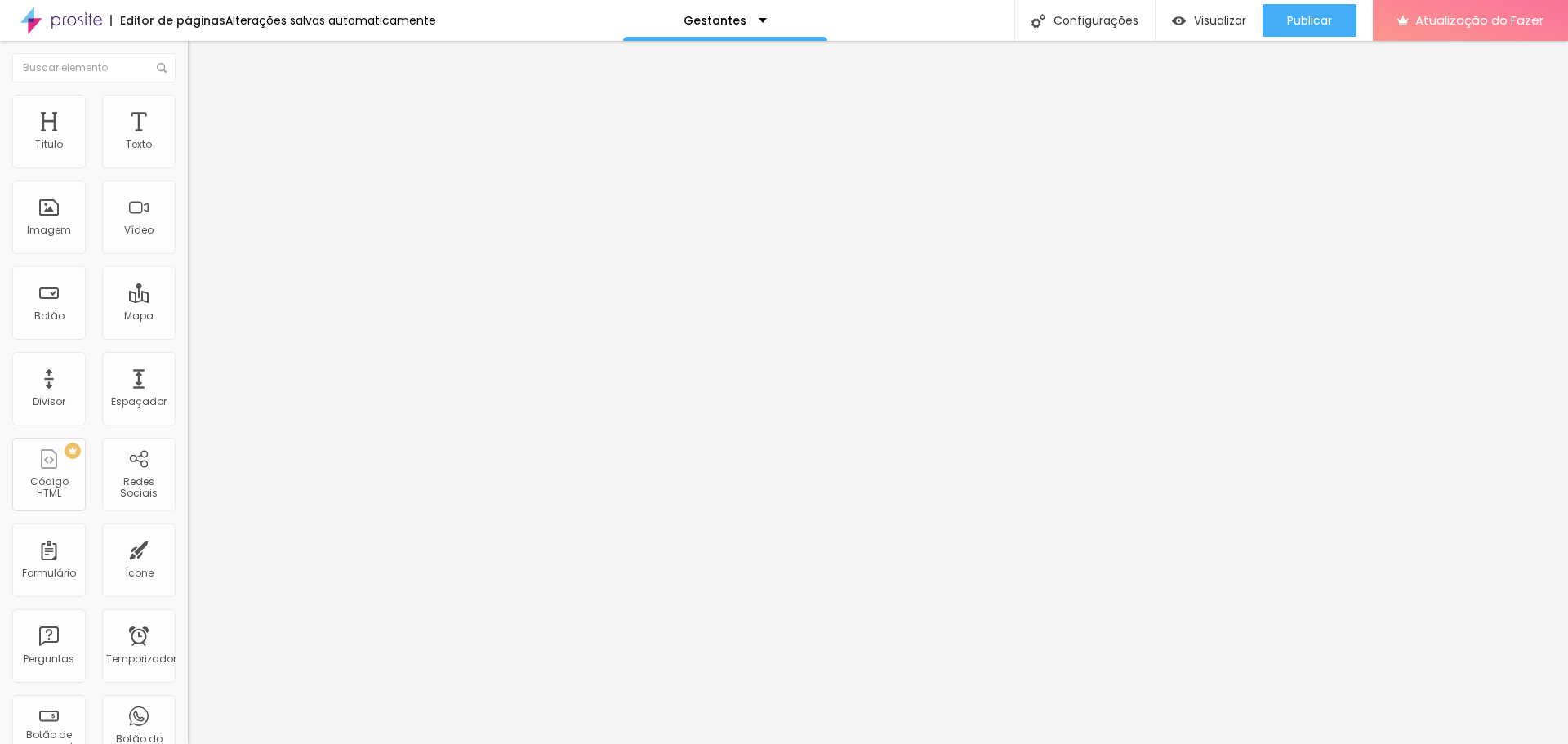
type input "71"
type input "72"
type input "71"
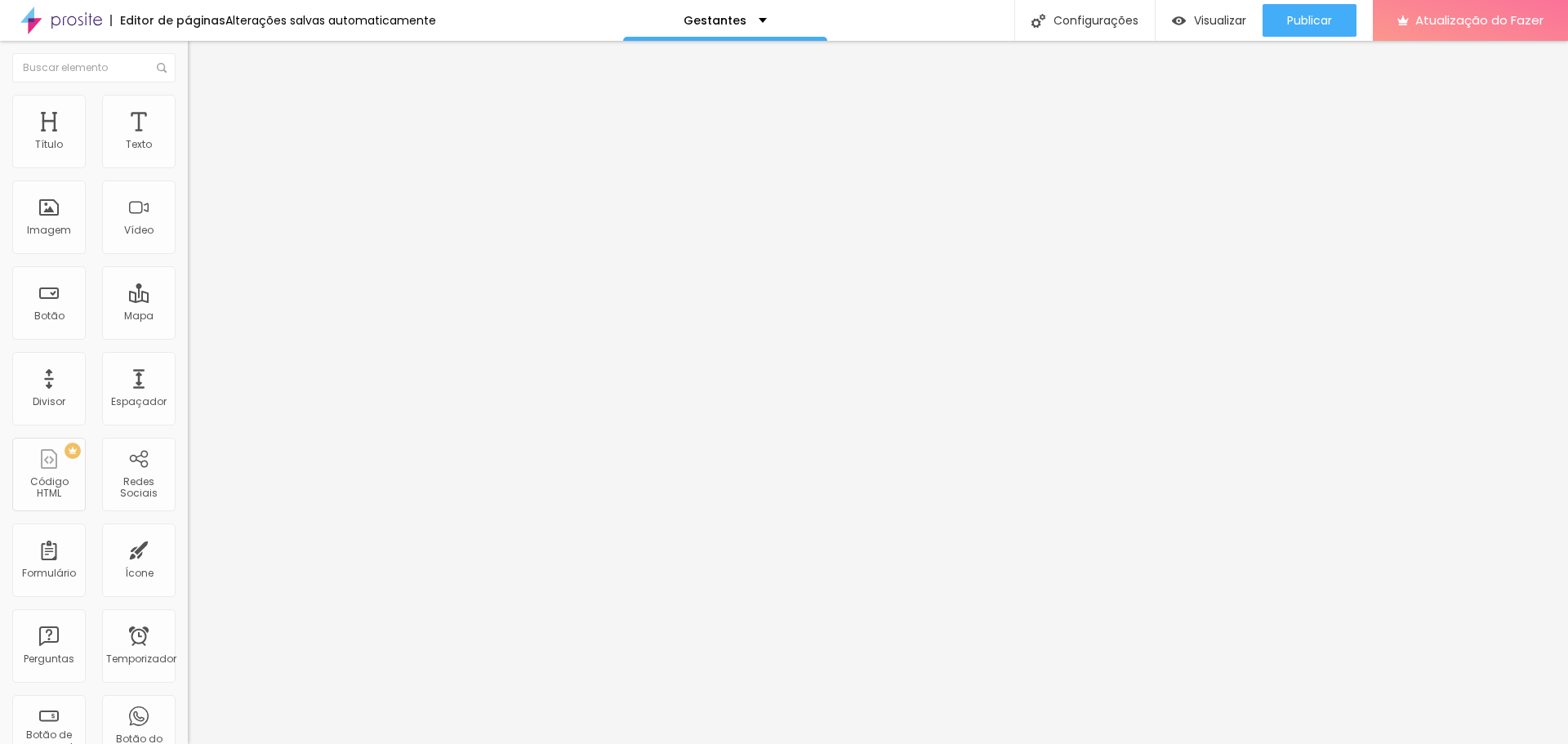
type input "71"
type input "67"
type input "64"
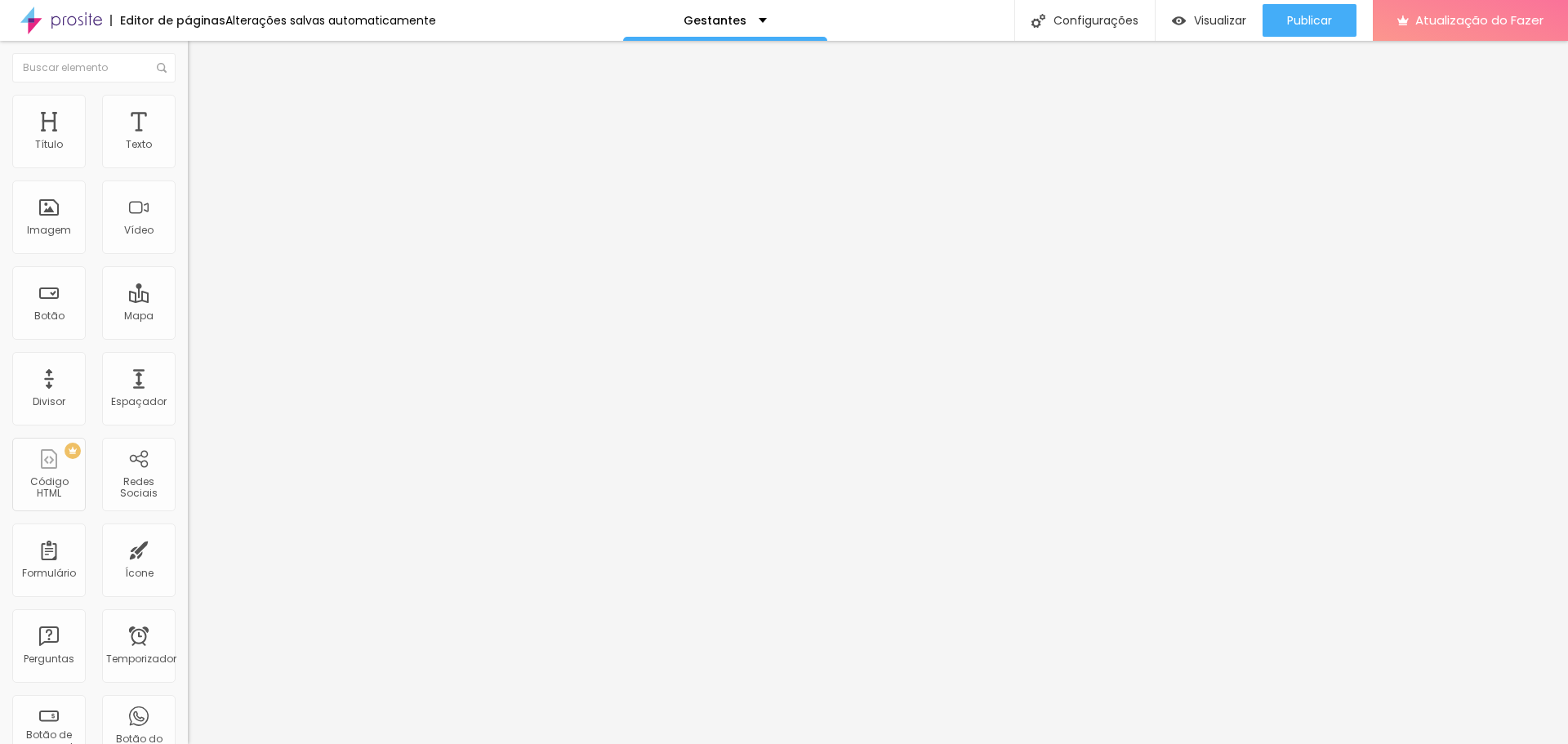
type input "61"
type input "60"
type input "58"
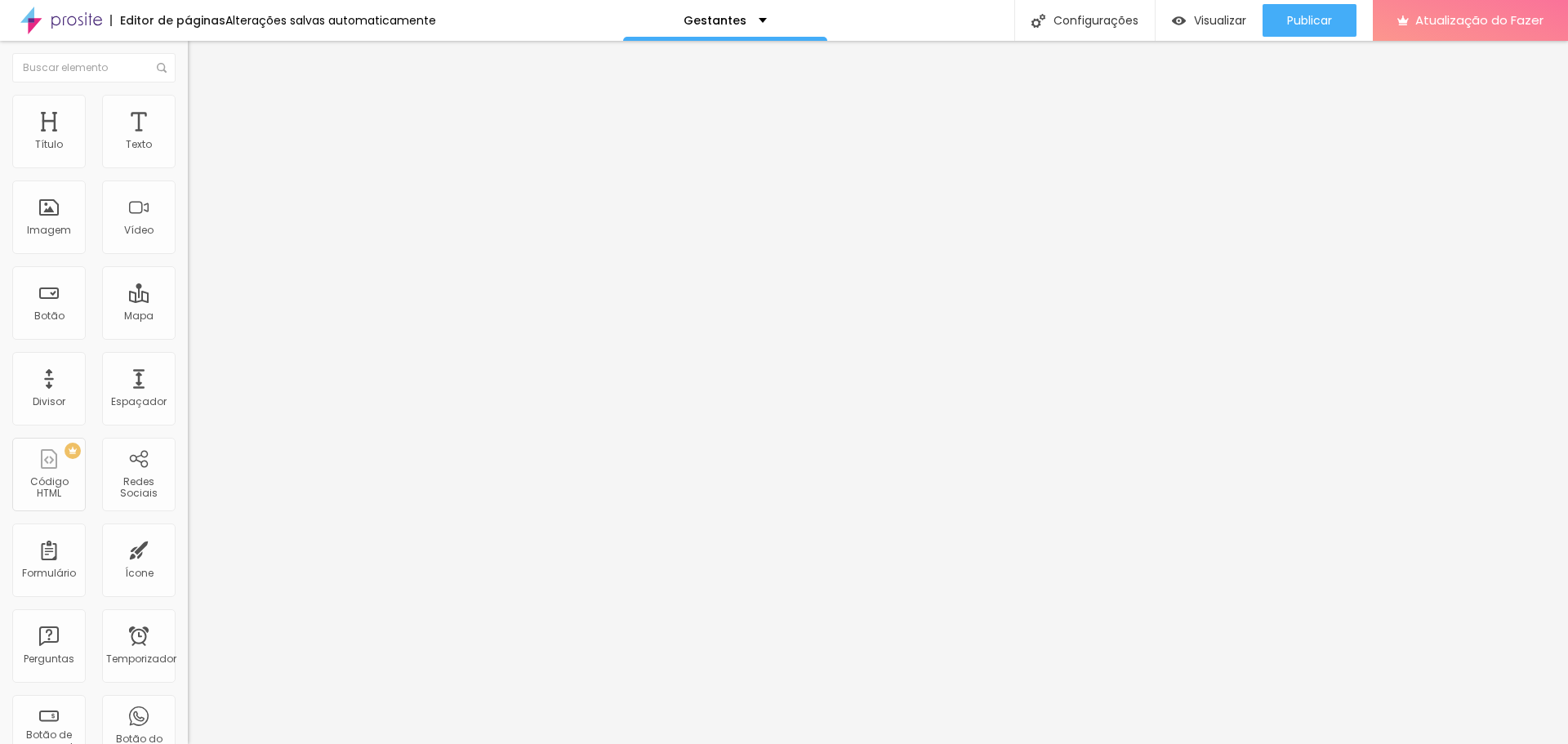
type input "58"
type input "56"
type input "55"
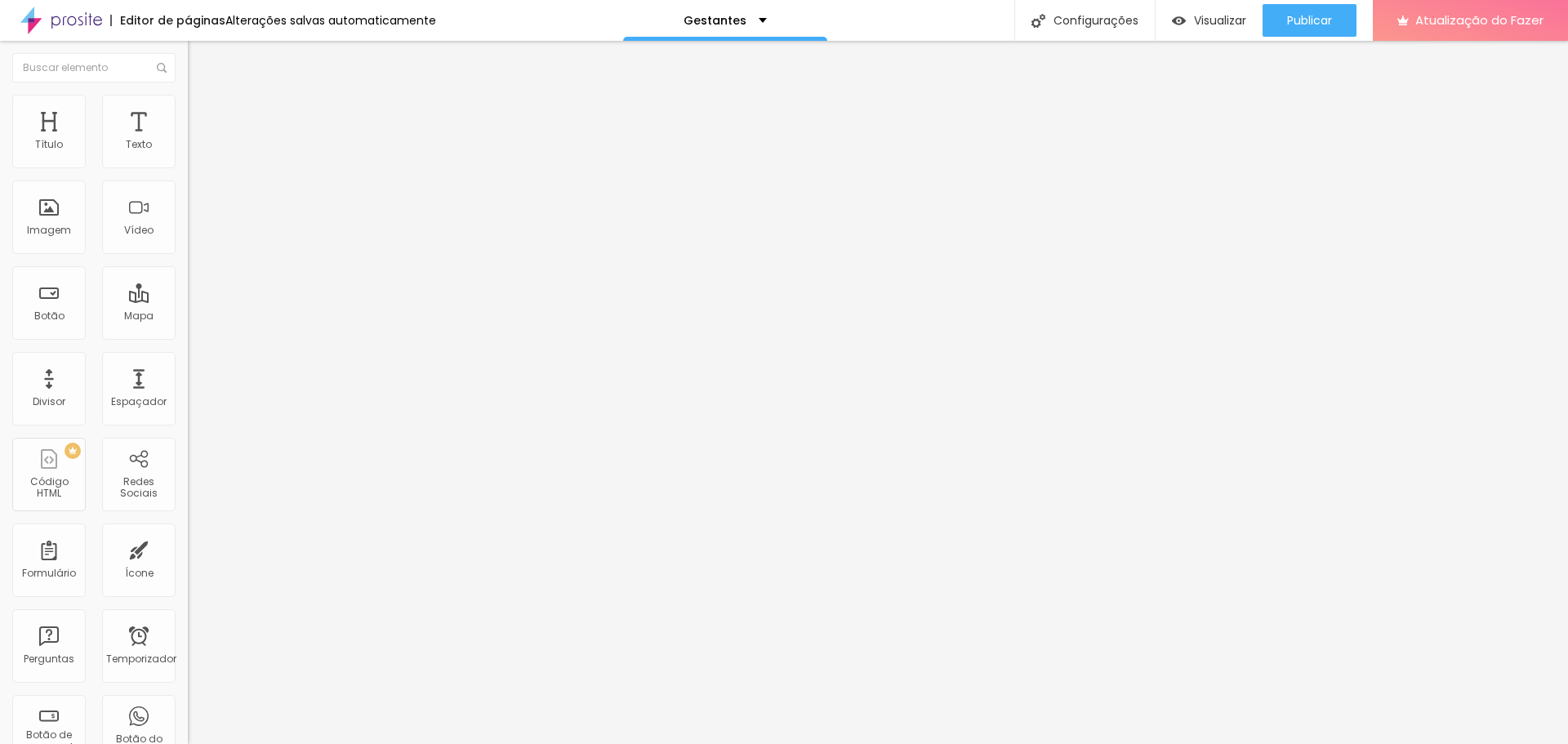
type input "53"
type input "51"
type input "49"
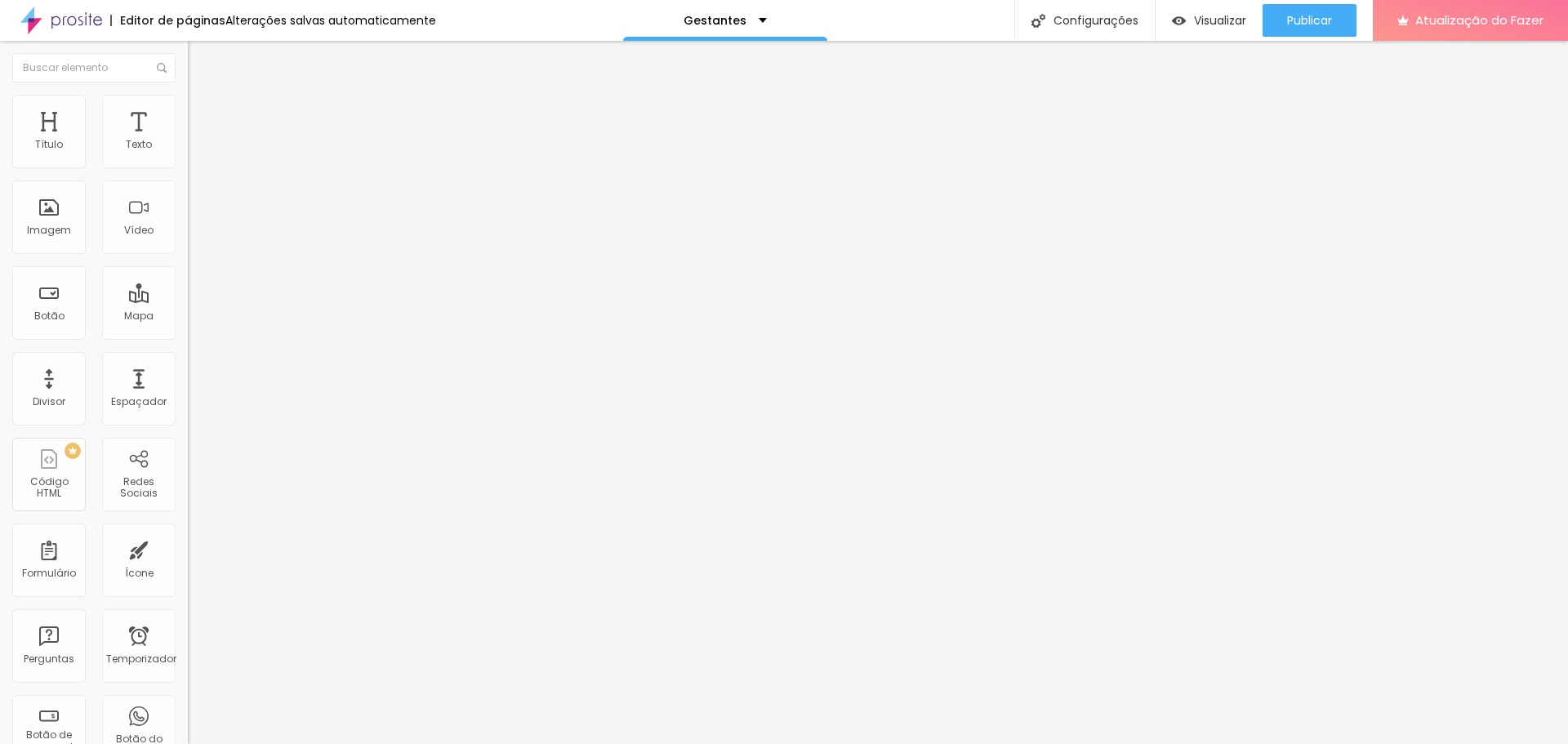
type input "49"
type input "48"
type input "47"
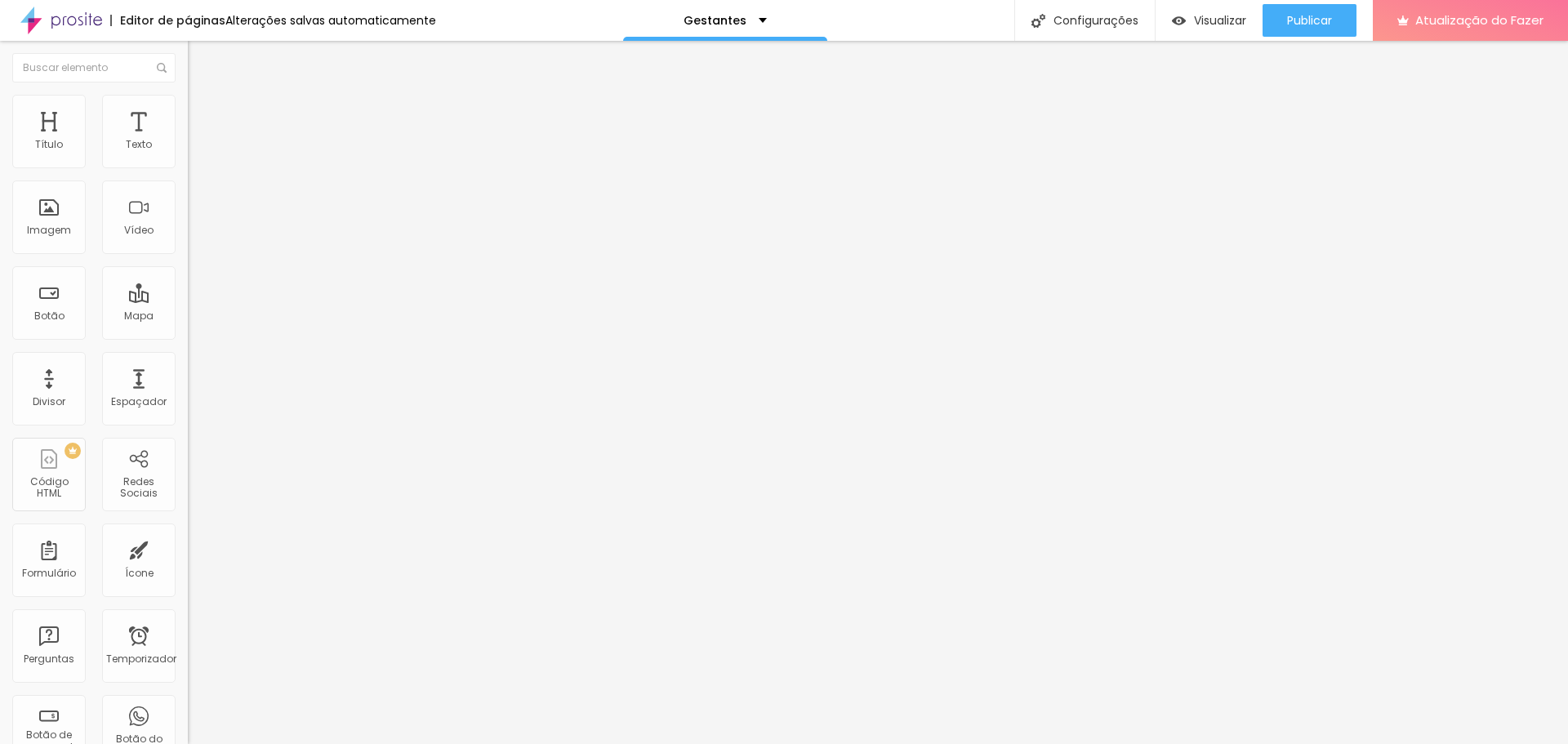
type input "45"
type input "43"
type input "42"
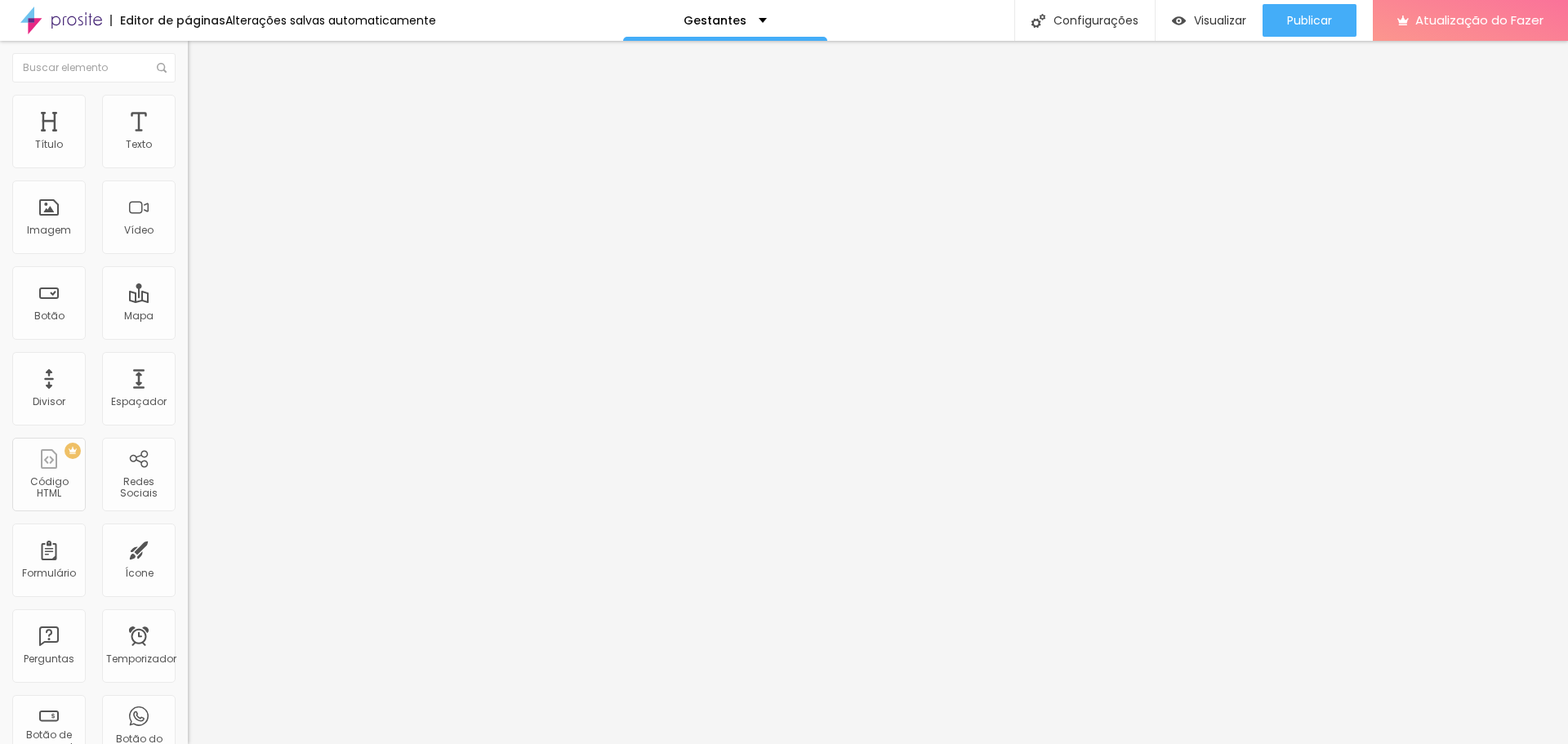
type input "42"
type input "41"
type input "40"
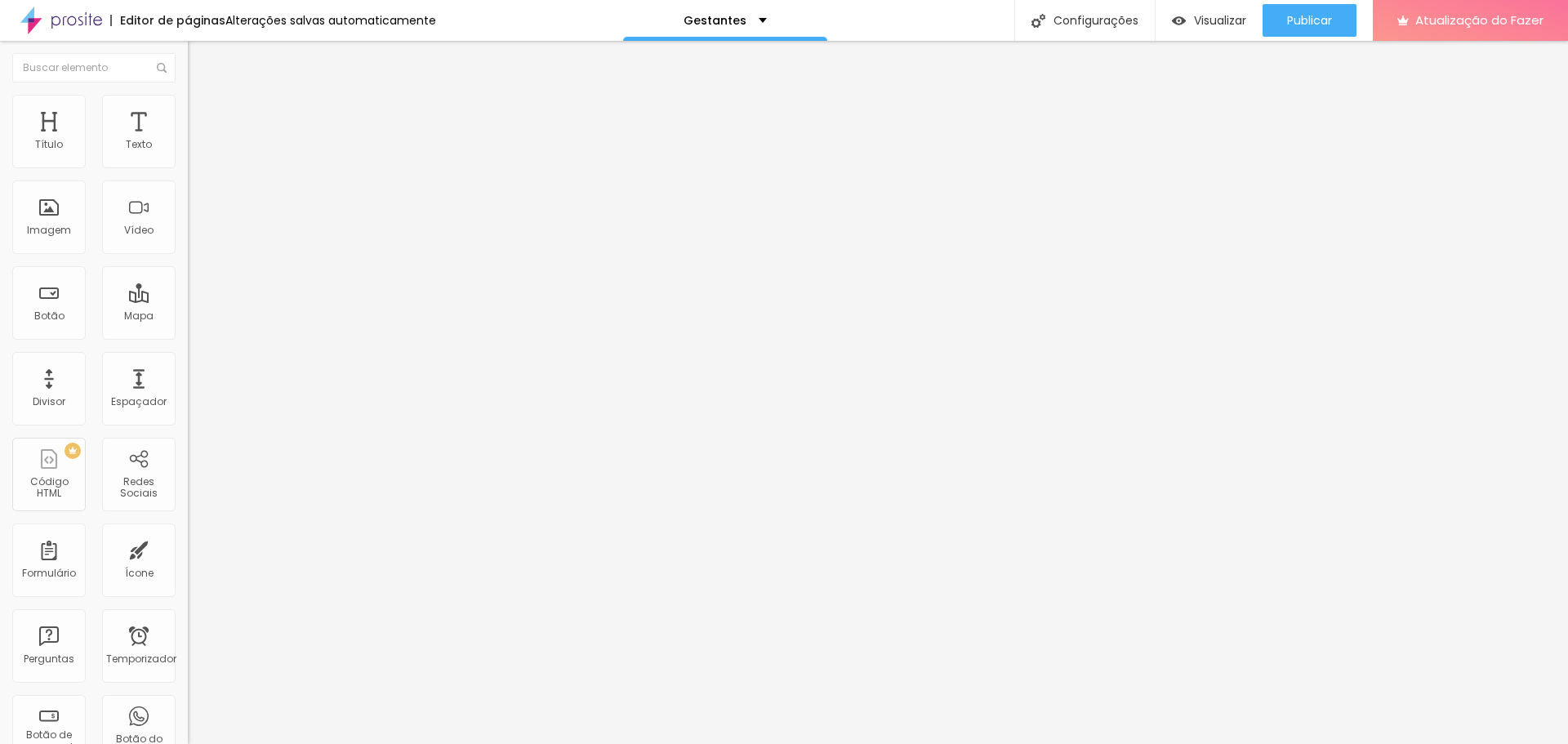
type input "39"
type input "38"
type input "37"
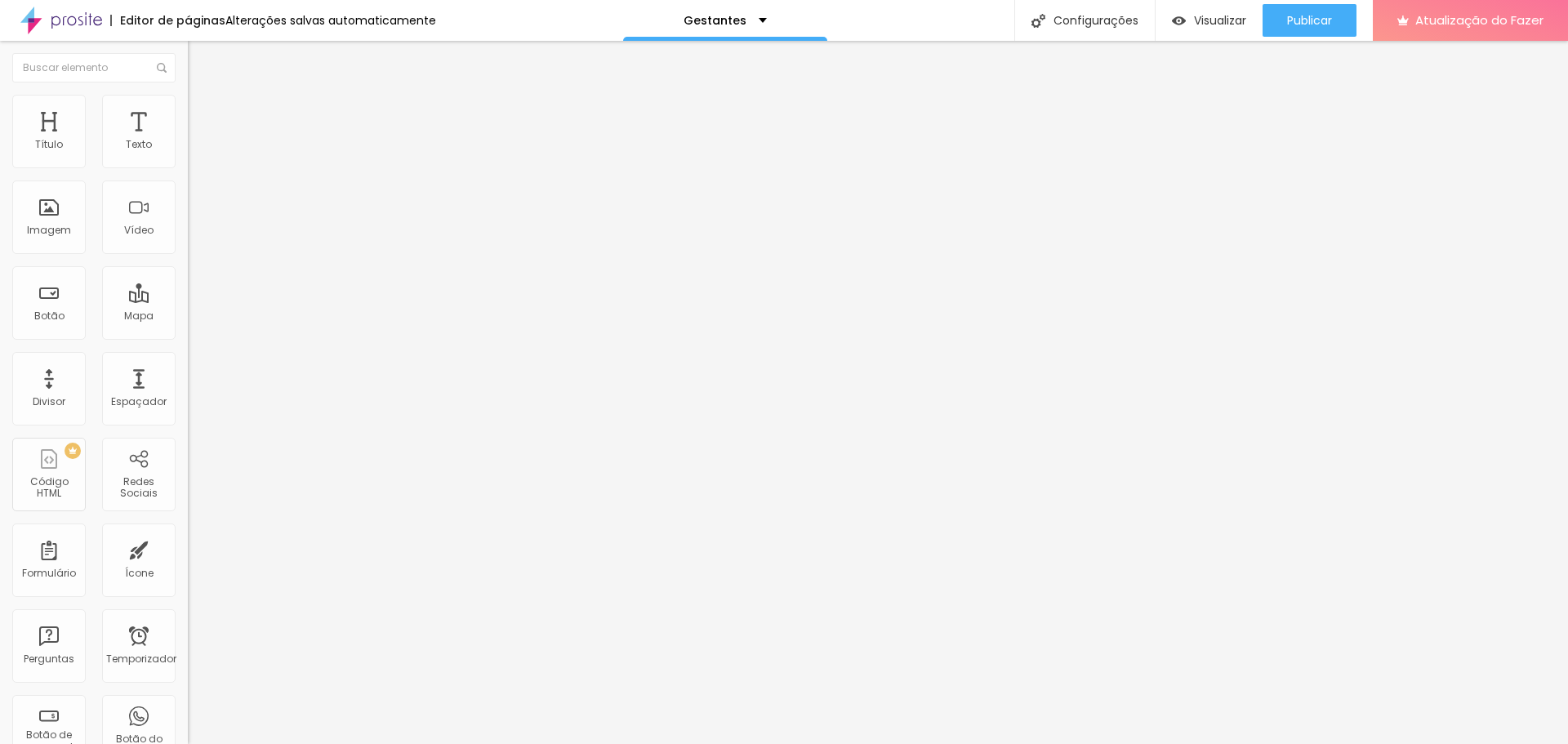
type input "37"
type input "36"
type input "35"
drag, startPoint x: 96, startPoint y: 618, endPoint x: 72, endPoint y: 617, distance: 24.0
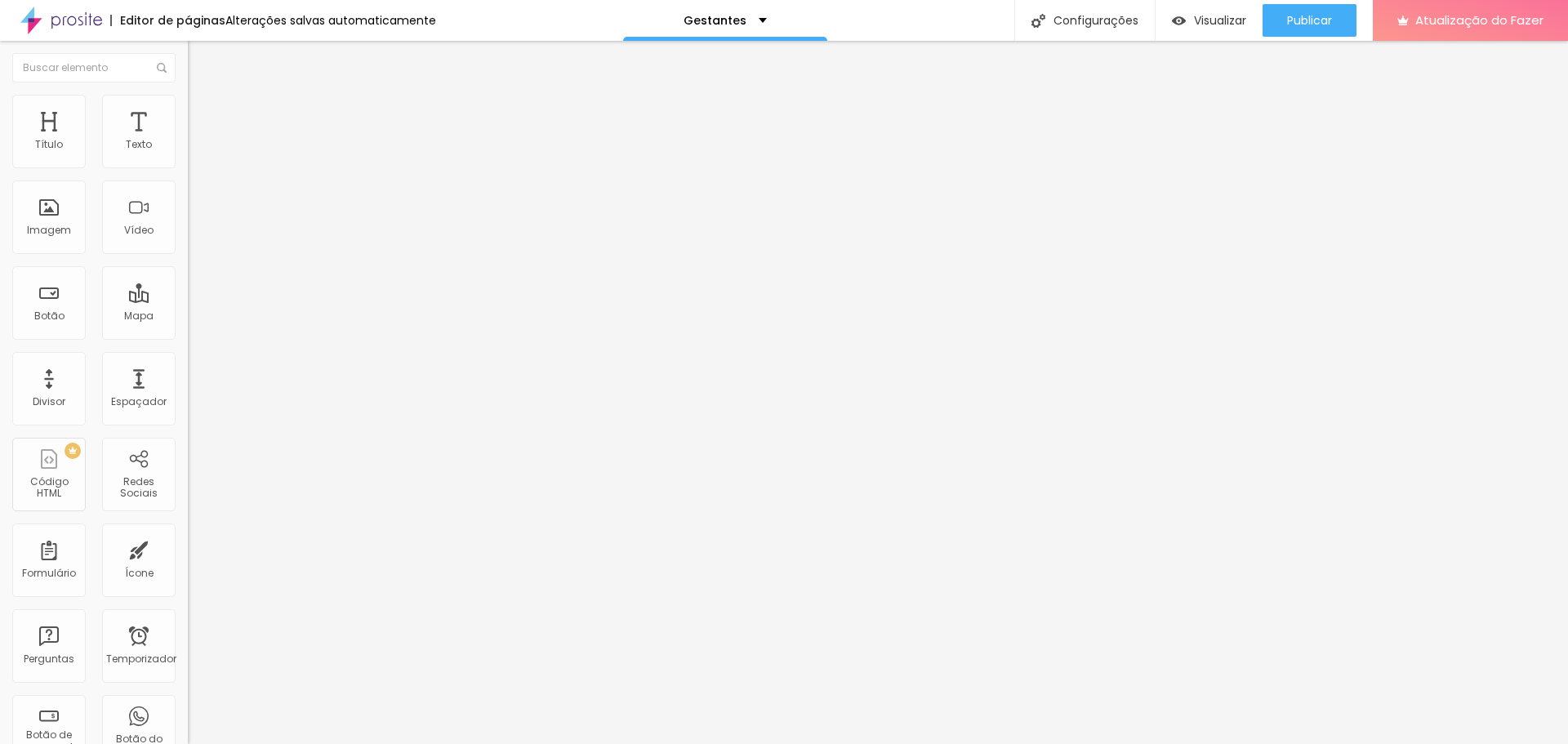
type input "35"
click at [188, 477] on input "range" at bounding box center [240, 470] width 105 height 13
click at [188, 216] on div "Adicionar imagem" at bounding box center [281, 210] width 188 height 12
click at [203, 113] on font "Estilo" at bounding box center [215, 105] width 25 height 14
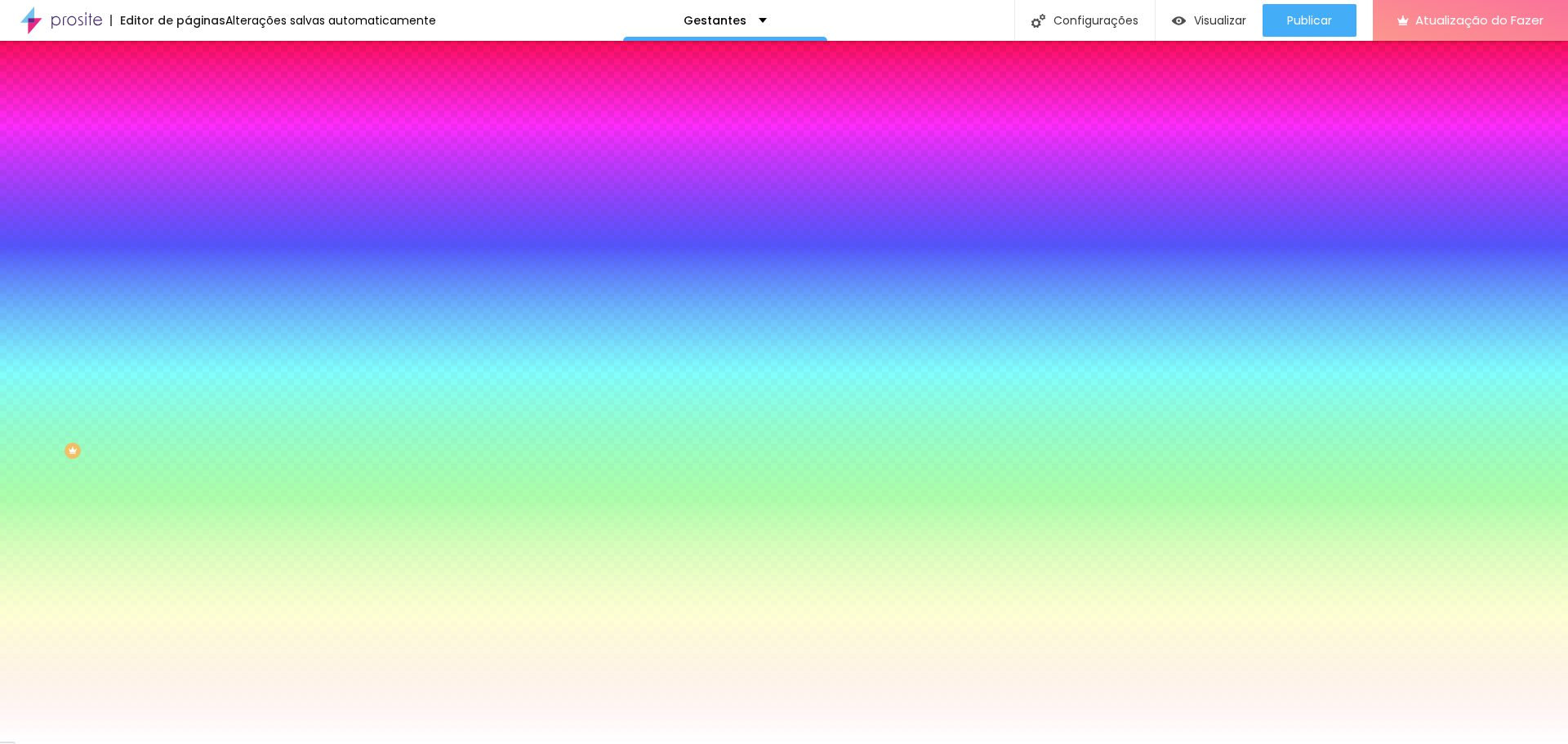
click at [188, 111] on li "Avançado" at bounding box center [281, 119] width 188 height 17
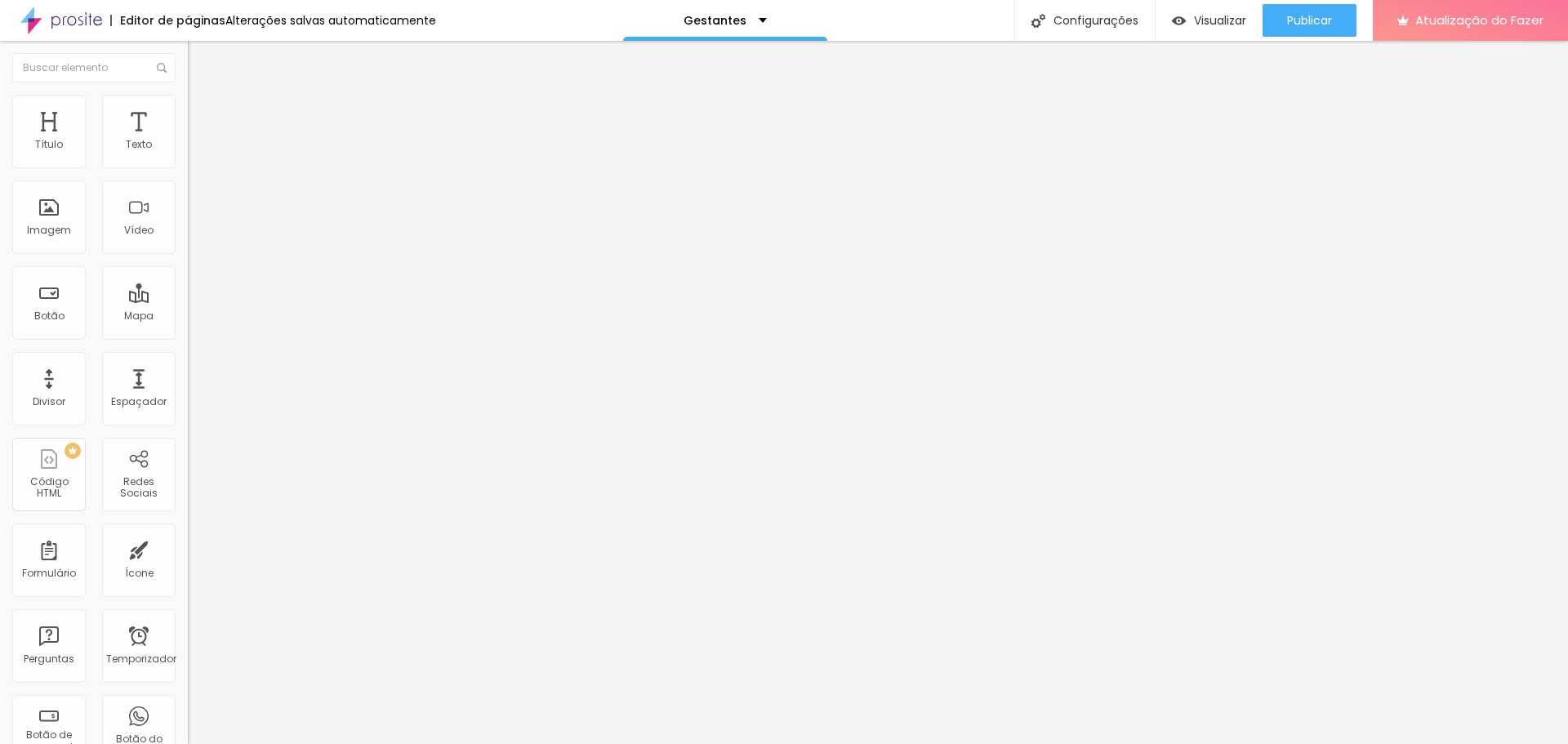
click at [203, 96] on font "Conteúdo" at bounding box center [228, 89] width 51 height 14
click at [188, 149] on div "Trocar imagem" at bounding box center [281, 143] width 188 height 12
click at [198, 150] on font "Trocar imagem" at bounding box center [237, 143] width 79 height 14
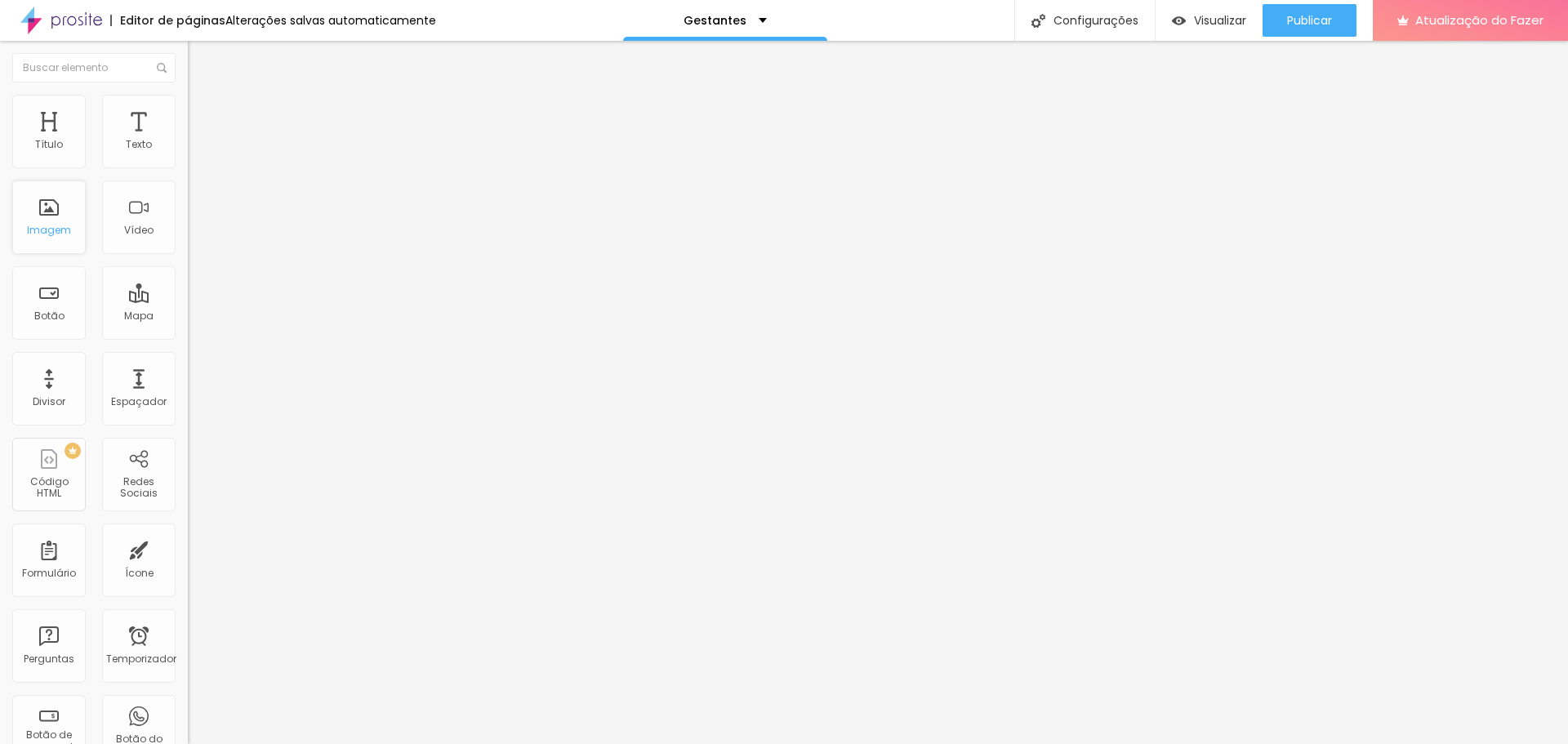
click at [51, 212] on div "Imagem" at bounding box center [49, 217] width 73 height 73
